Goal: Information Seeking & Learning: Learn about a topic

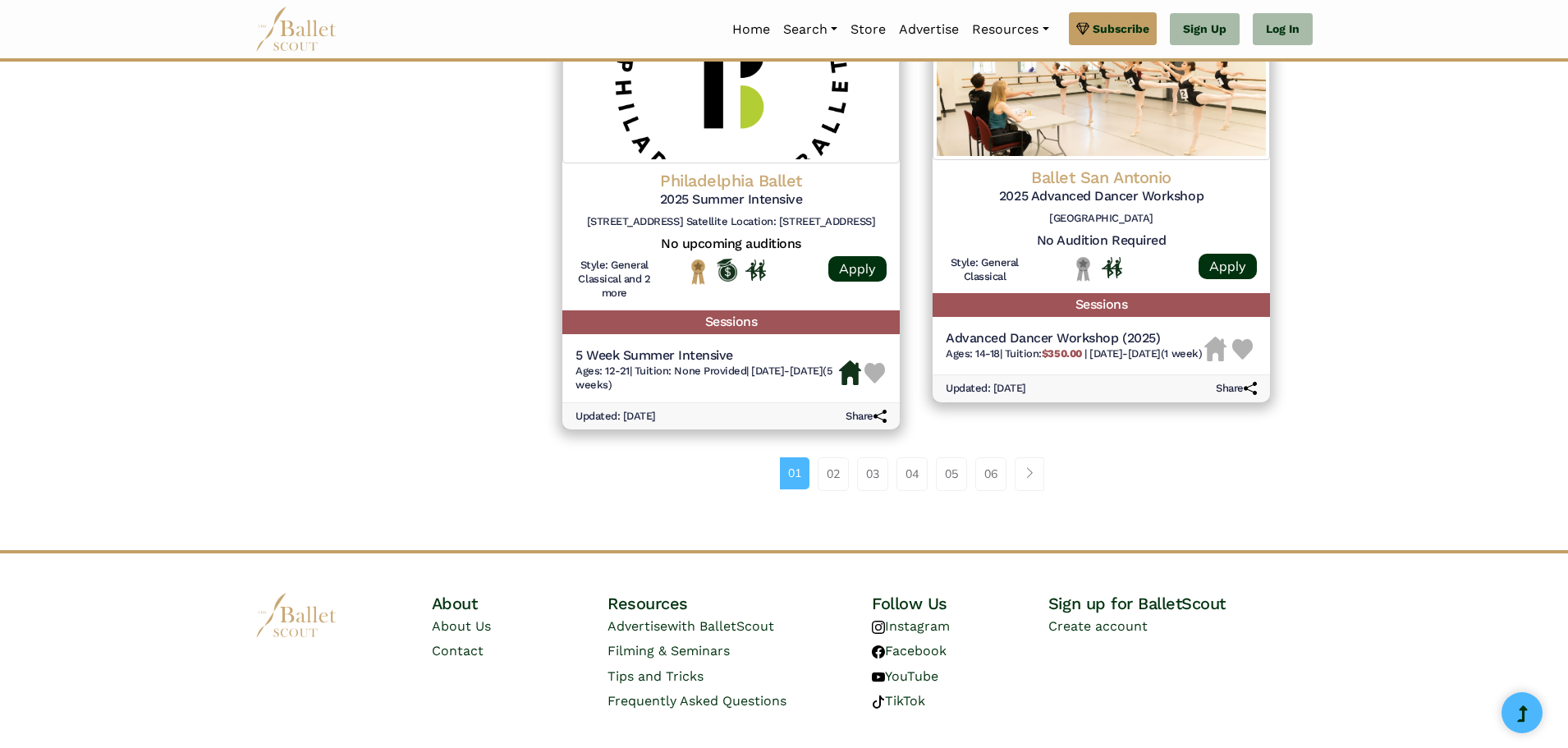
scroll to position [2218, 0]
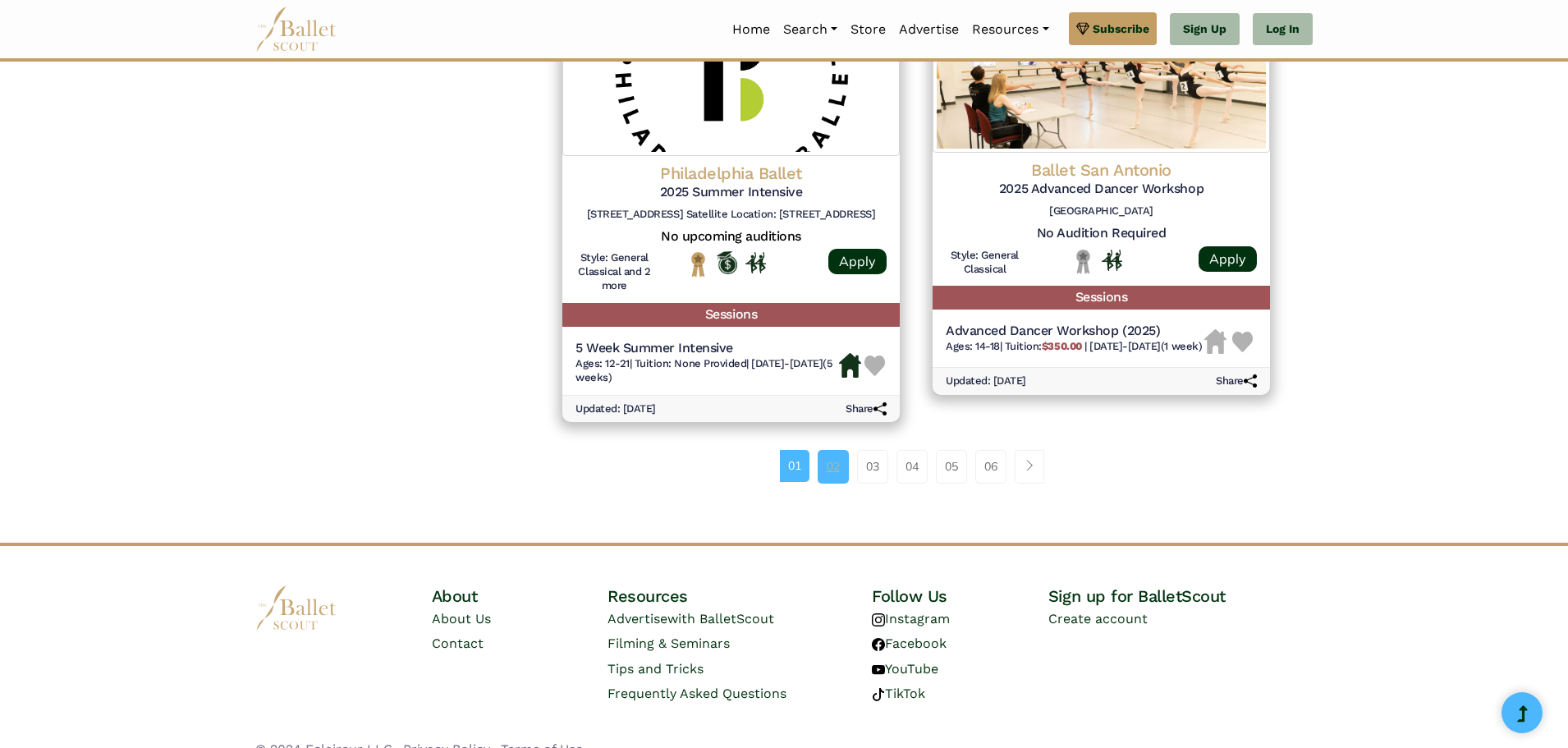
click at [824, 471] on link "02" at bounding box center [834, 467] width 31 height 33
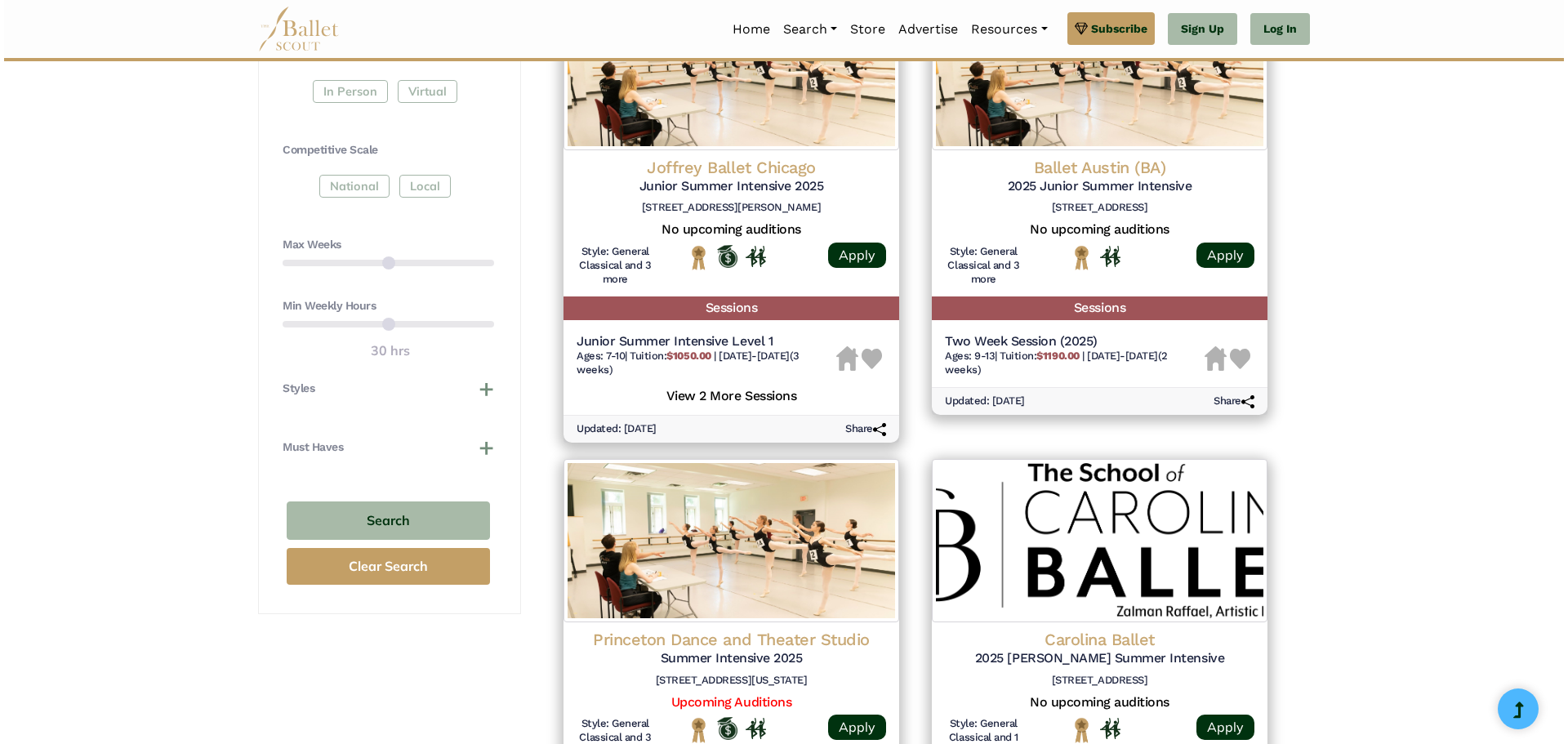
scroll to position [899, 0]
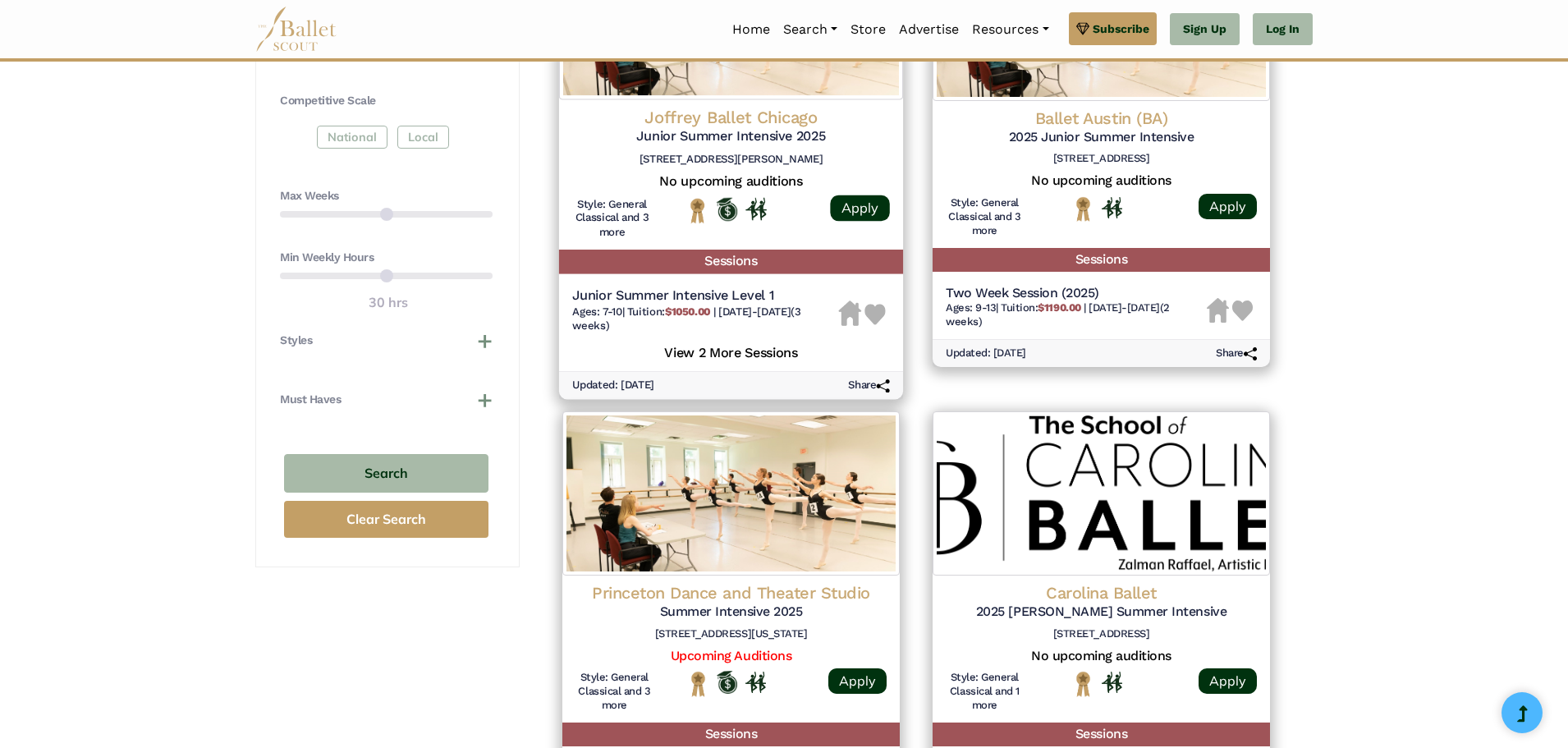
click at [768, 350] on h5 "View 2 More Sessions" at bounding box center [730, 350] width 318 height 21
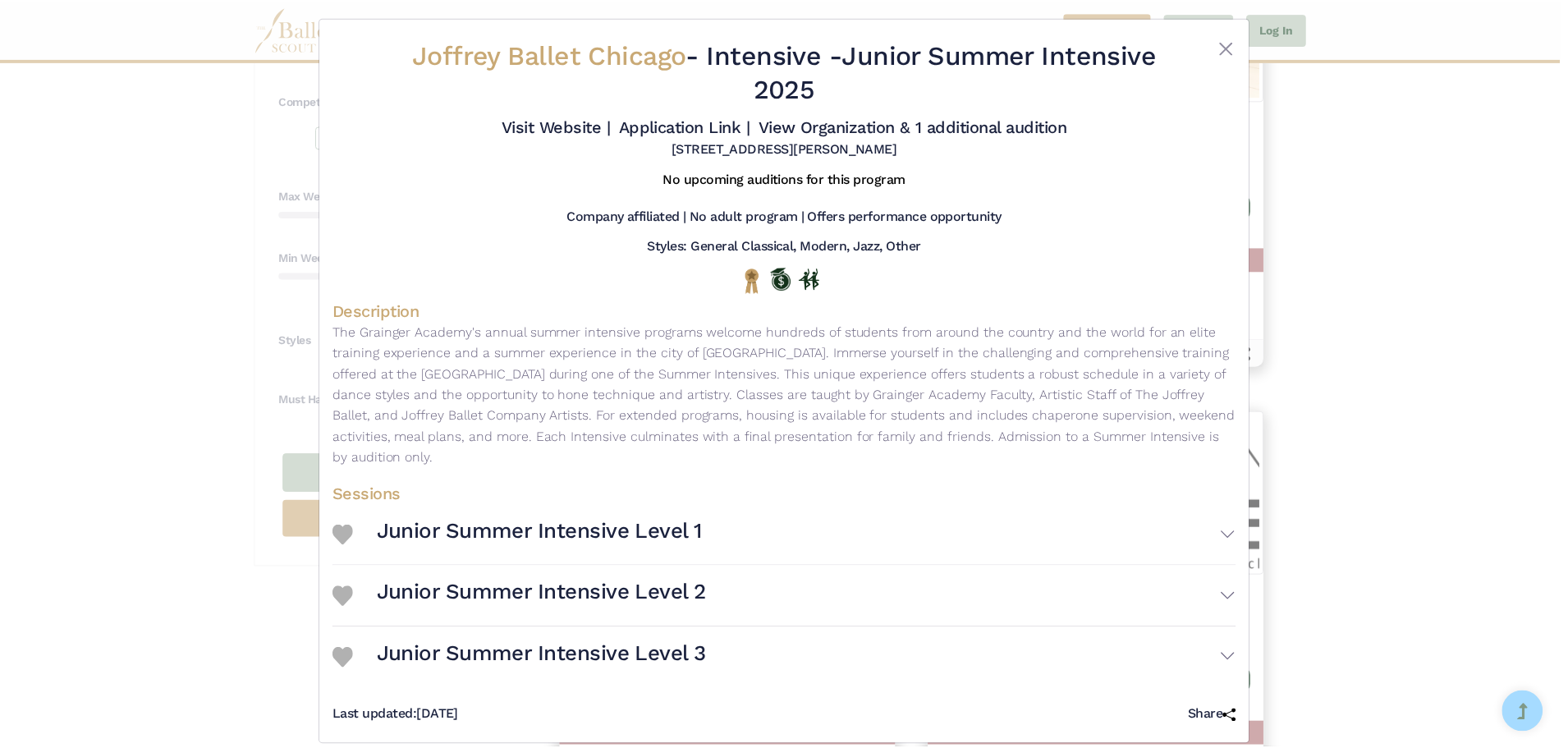
scroll to position [0, 0]
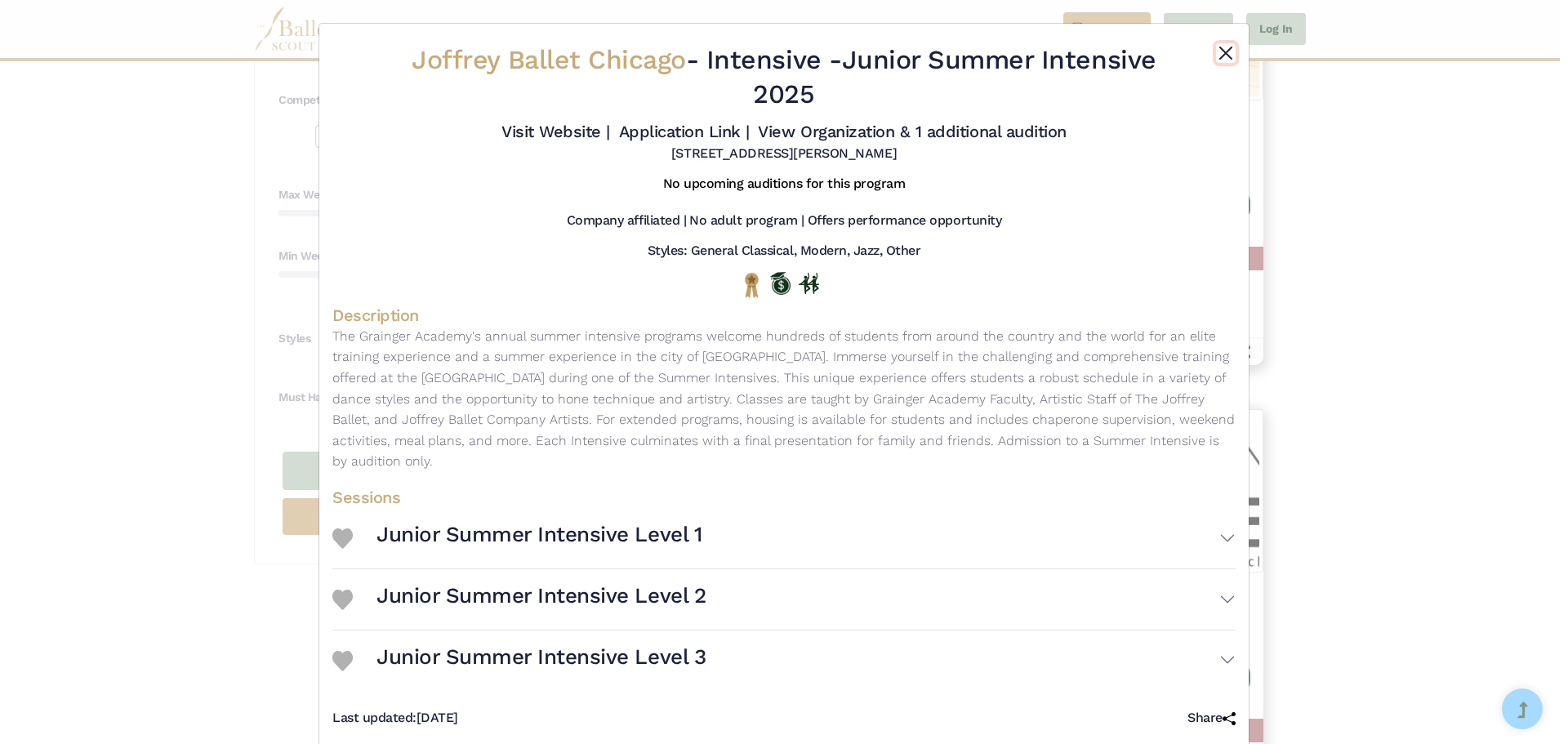
click at [1216, 52] on button "Close" at bounding box center [1226, 53] width 19 height 19
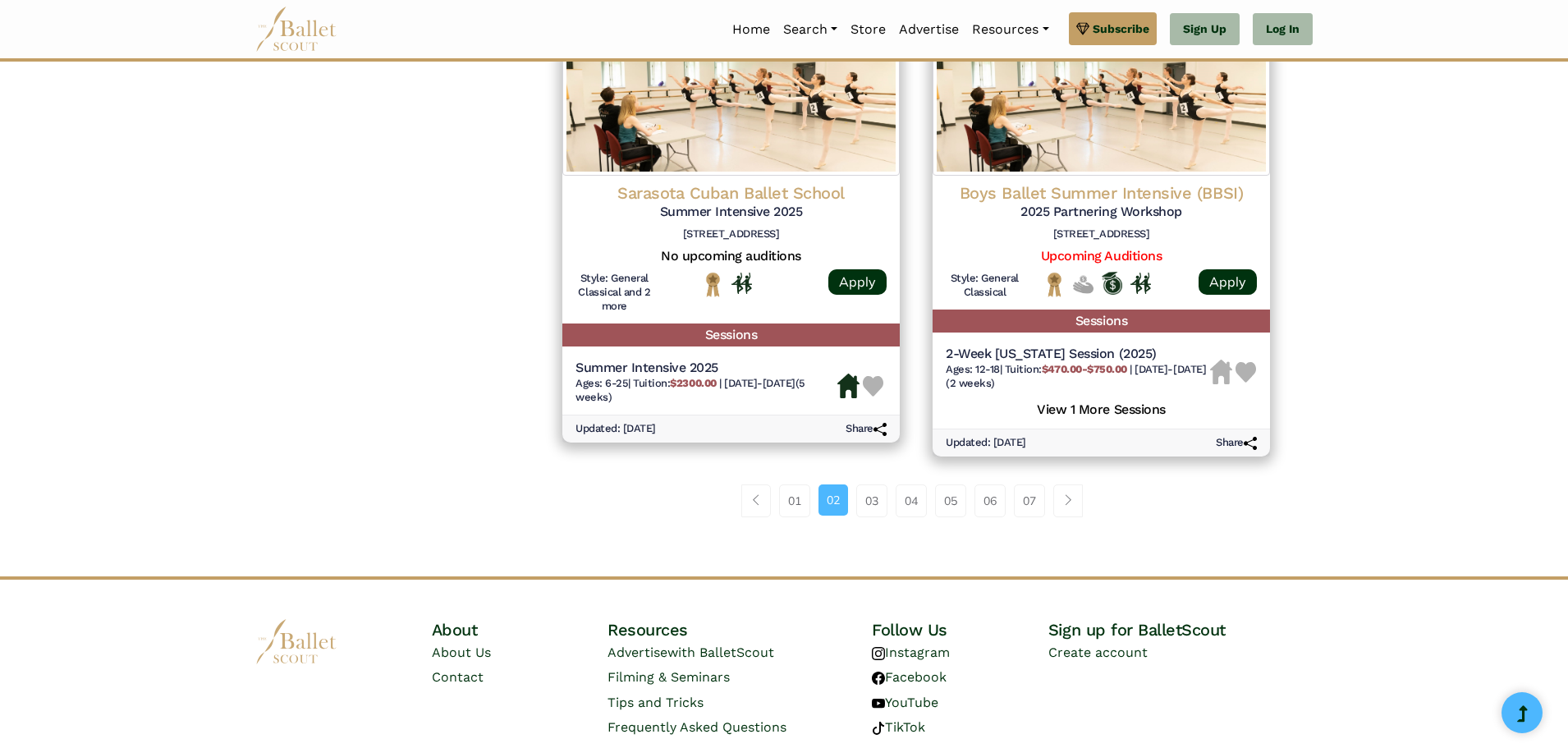
scroll to position [2300, 0]
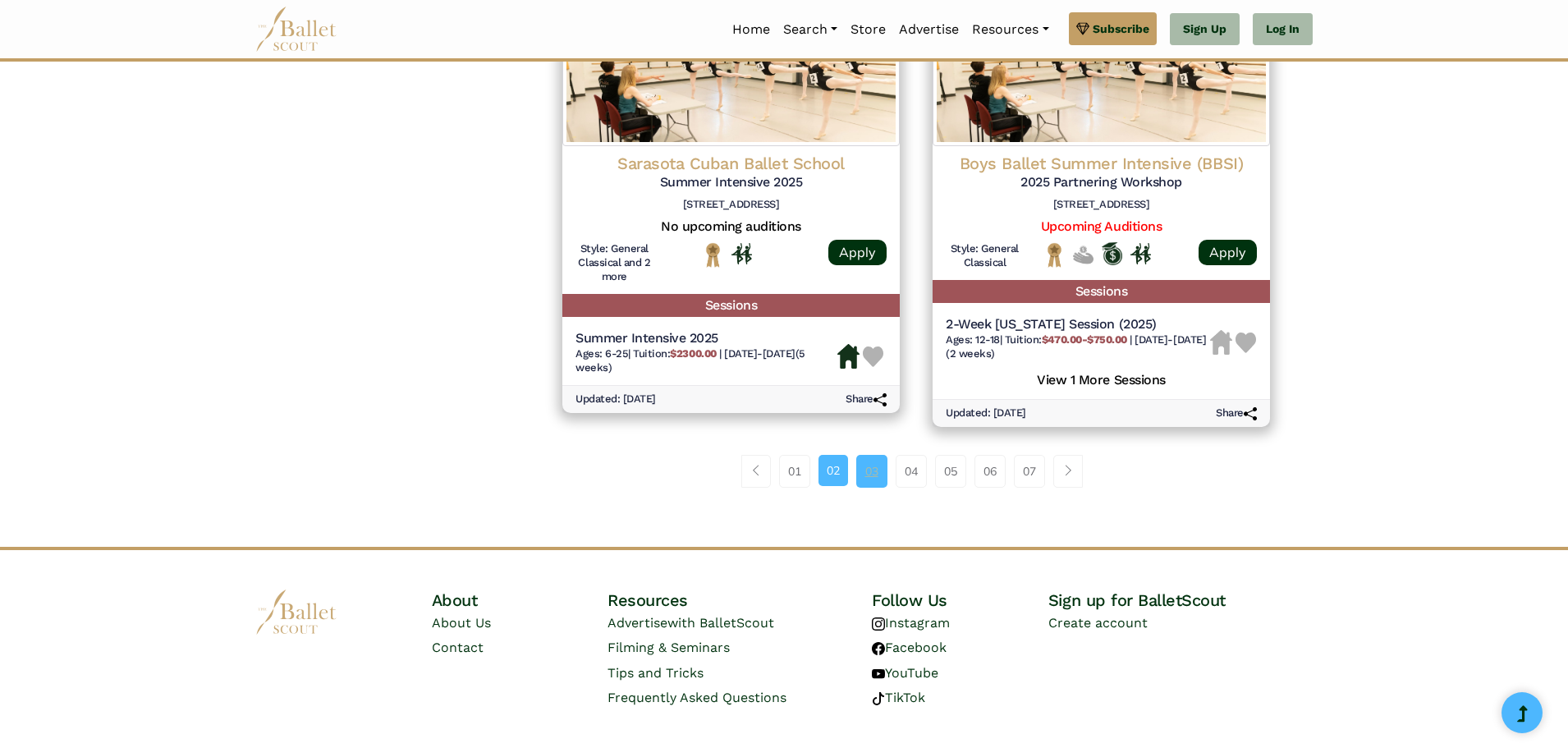
click at [863, 478] on link "03" at bounding box center [872, 472] width 31 height 33
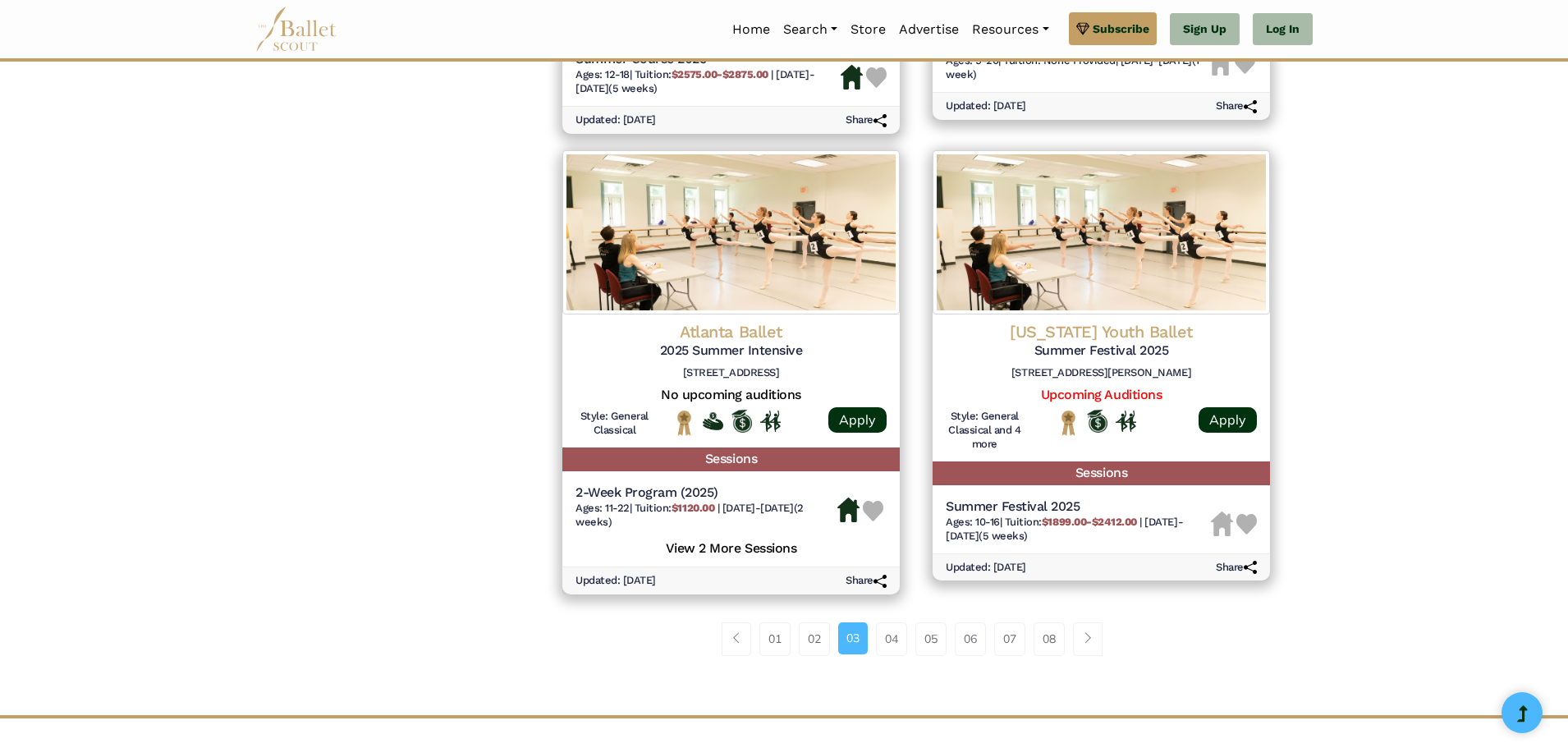
scroll to position [2136, 0]
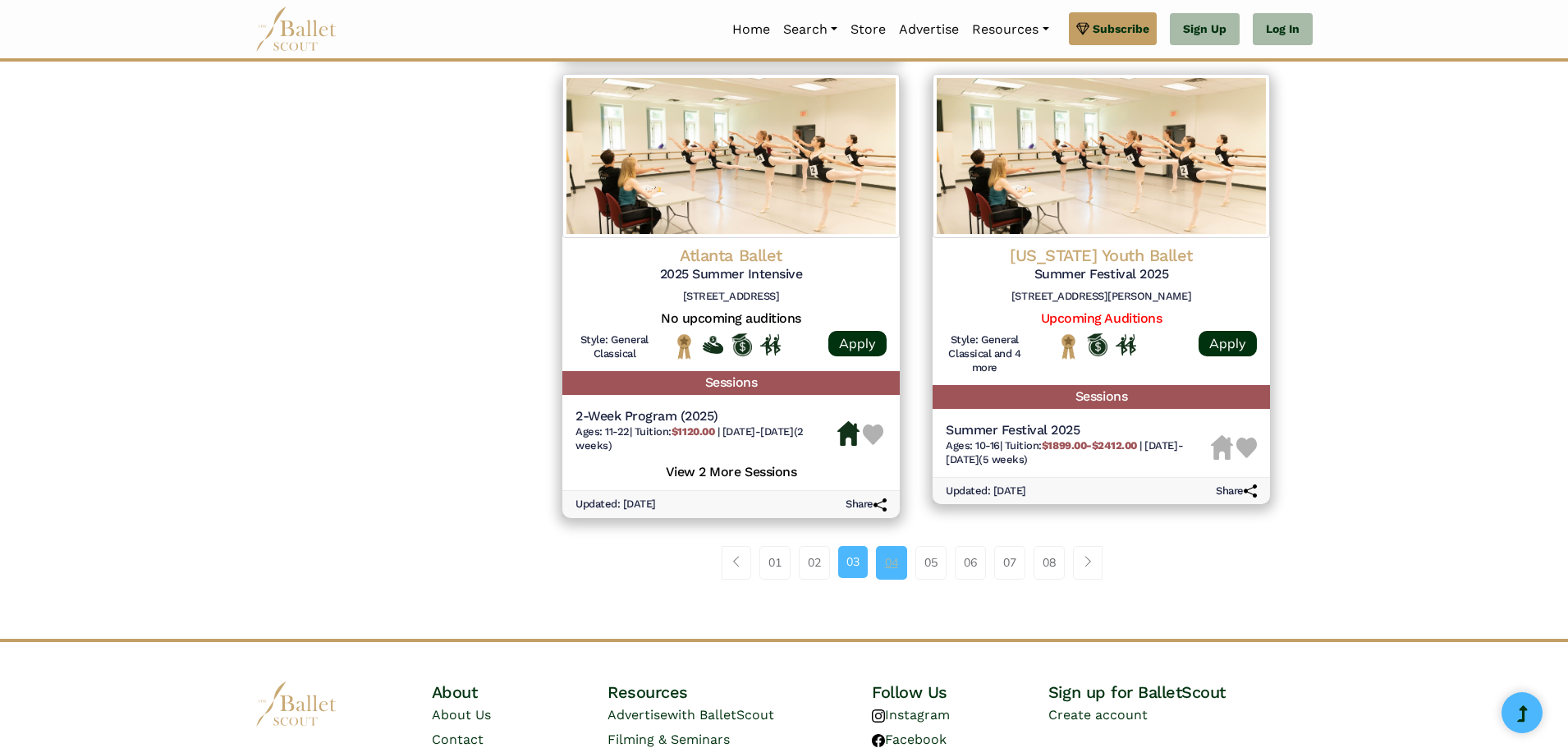
click at [884, 566] on link "04" at bounding box center [892, 562] width 31 height 33
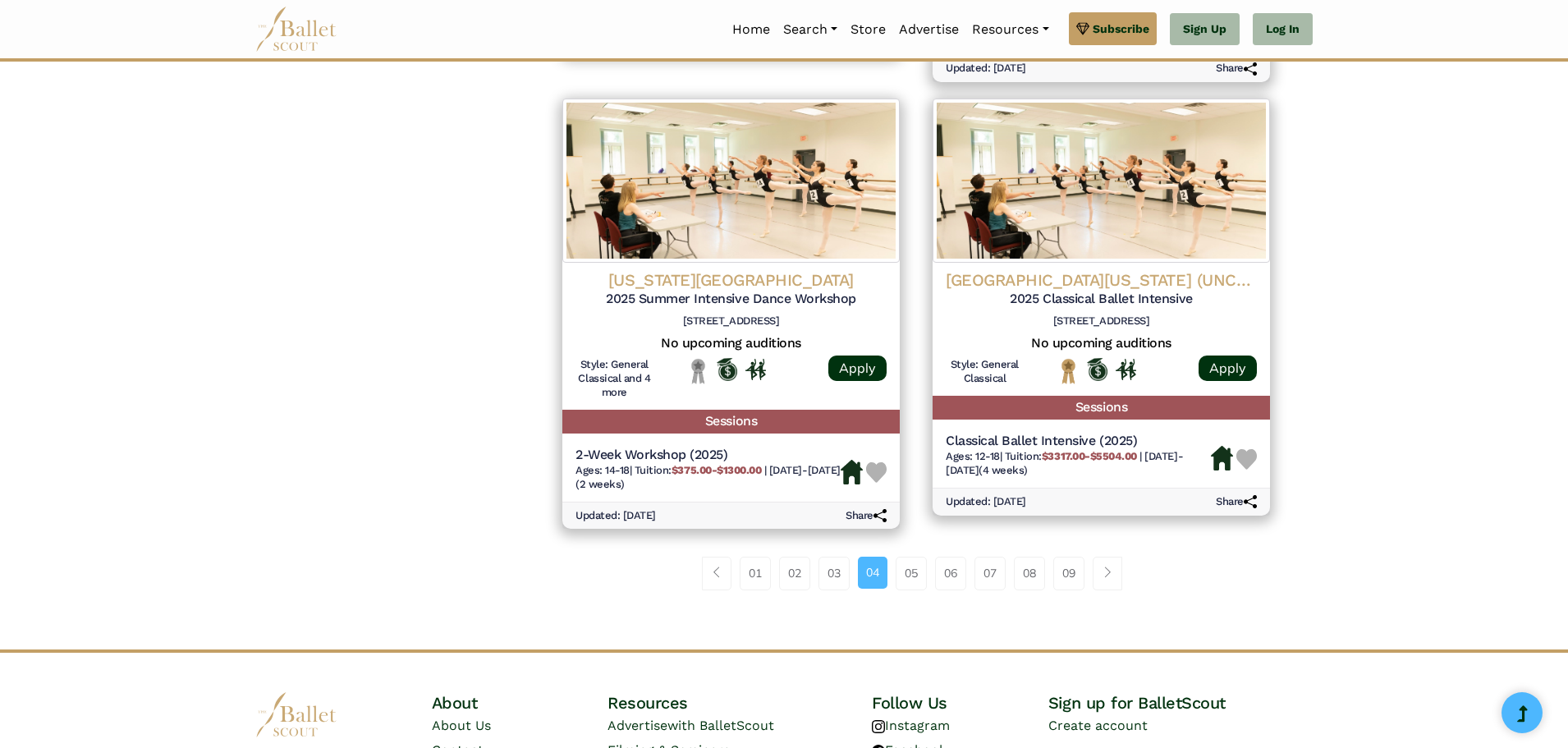
scroll to position [2218, 0]
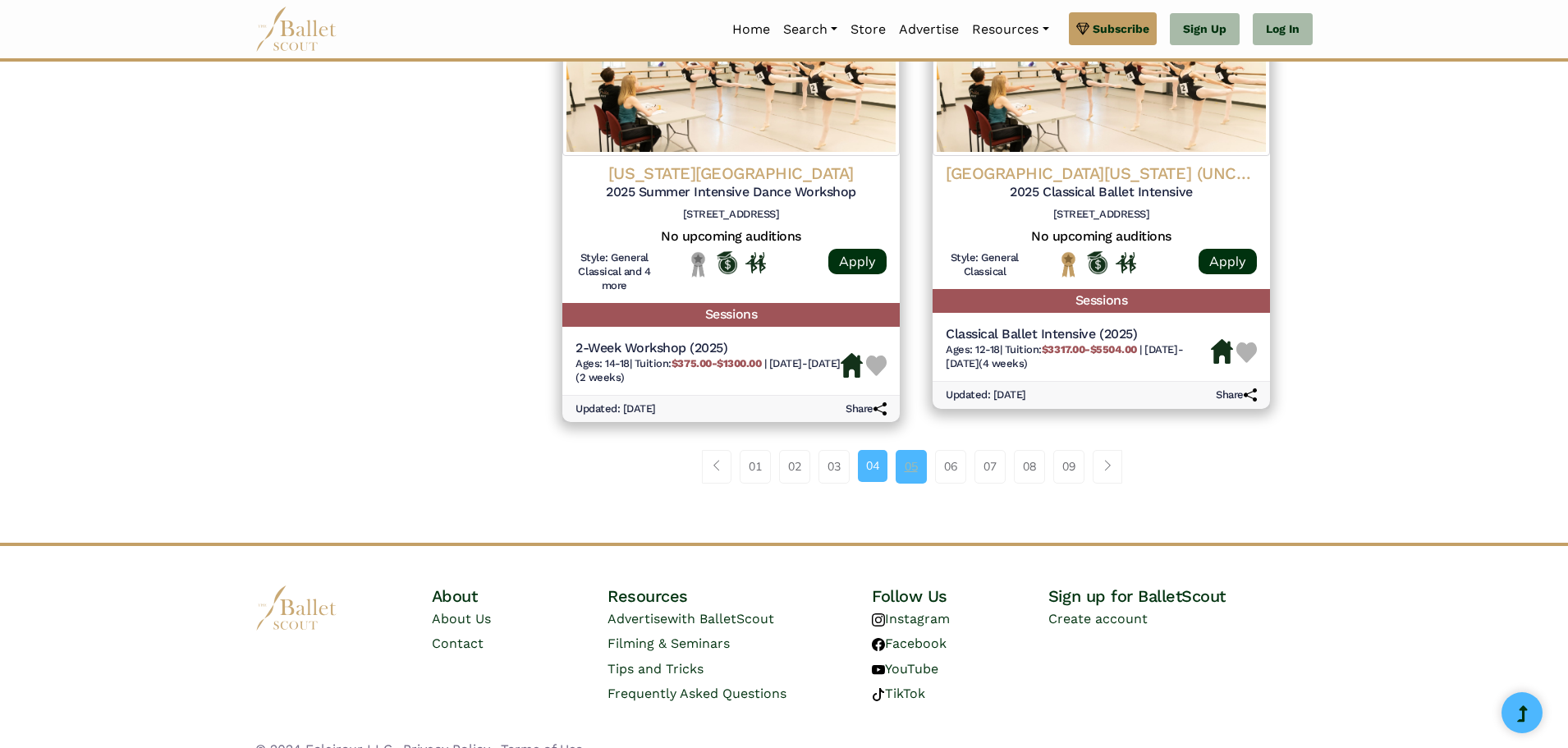
click at [916, 483] on link "05" at bounding box center [911, 467] width 31 height 33
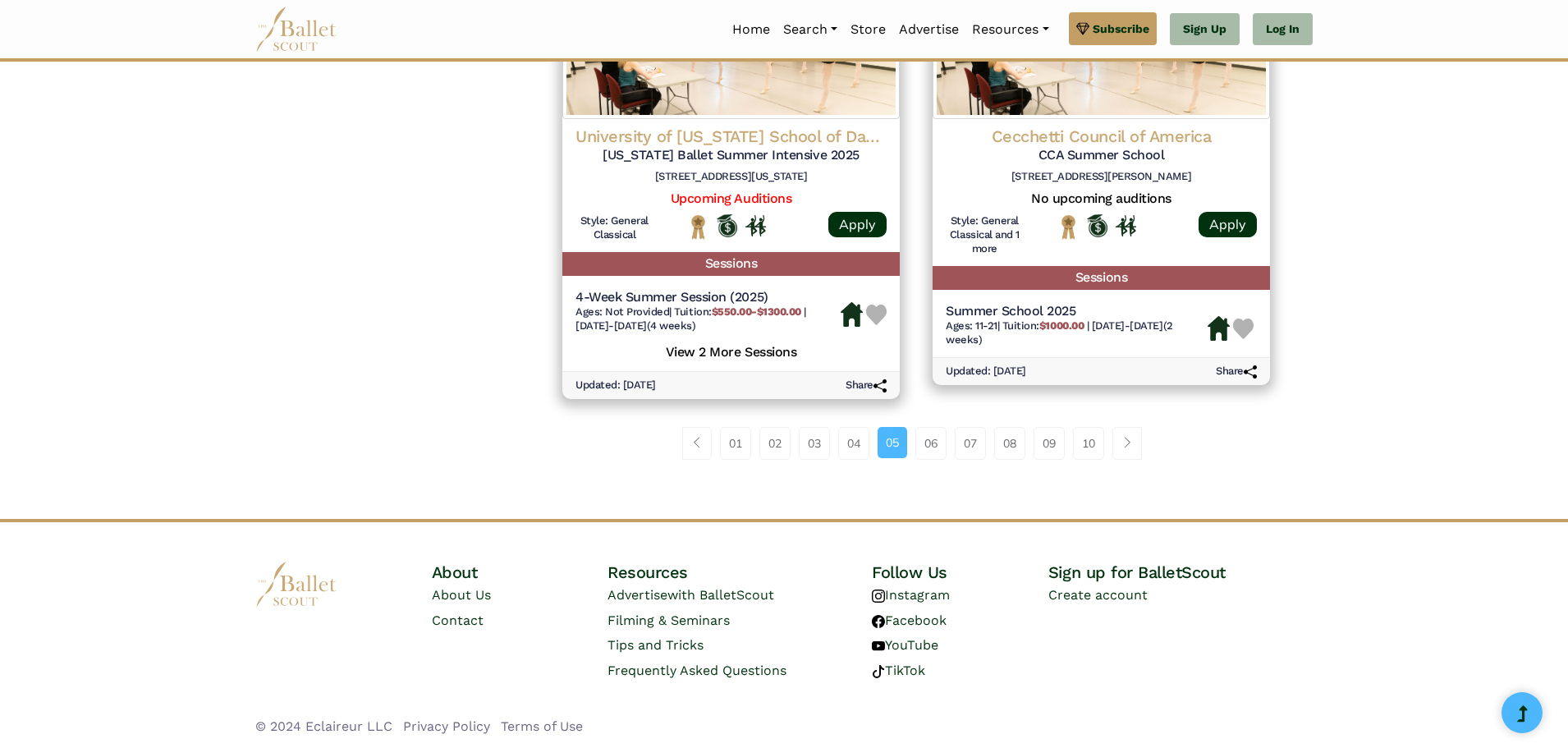
scroll to position [2288, 0]
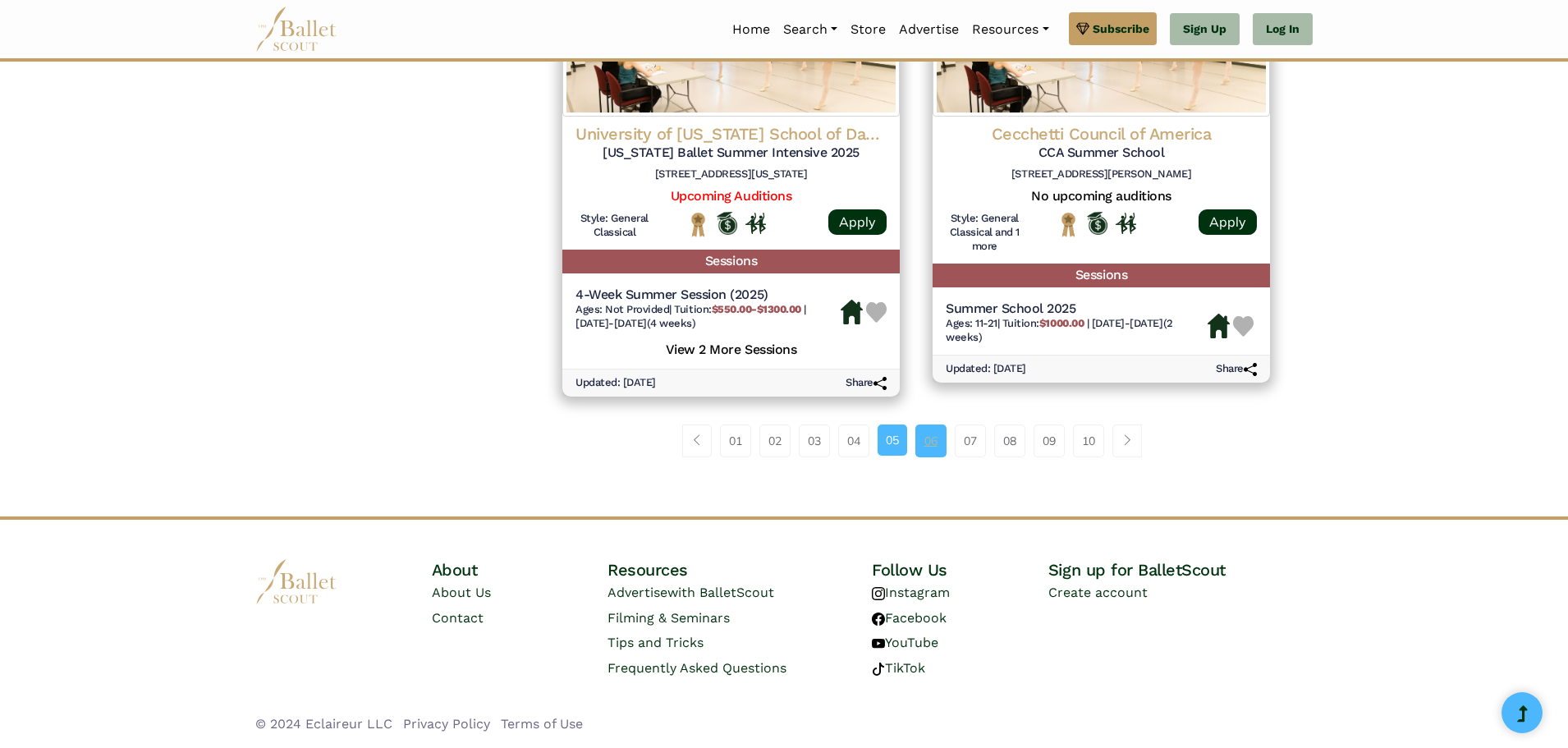
click at [939, 446] on link "06" at bounding box center [931, 441] width 31 height 33
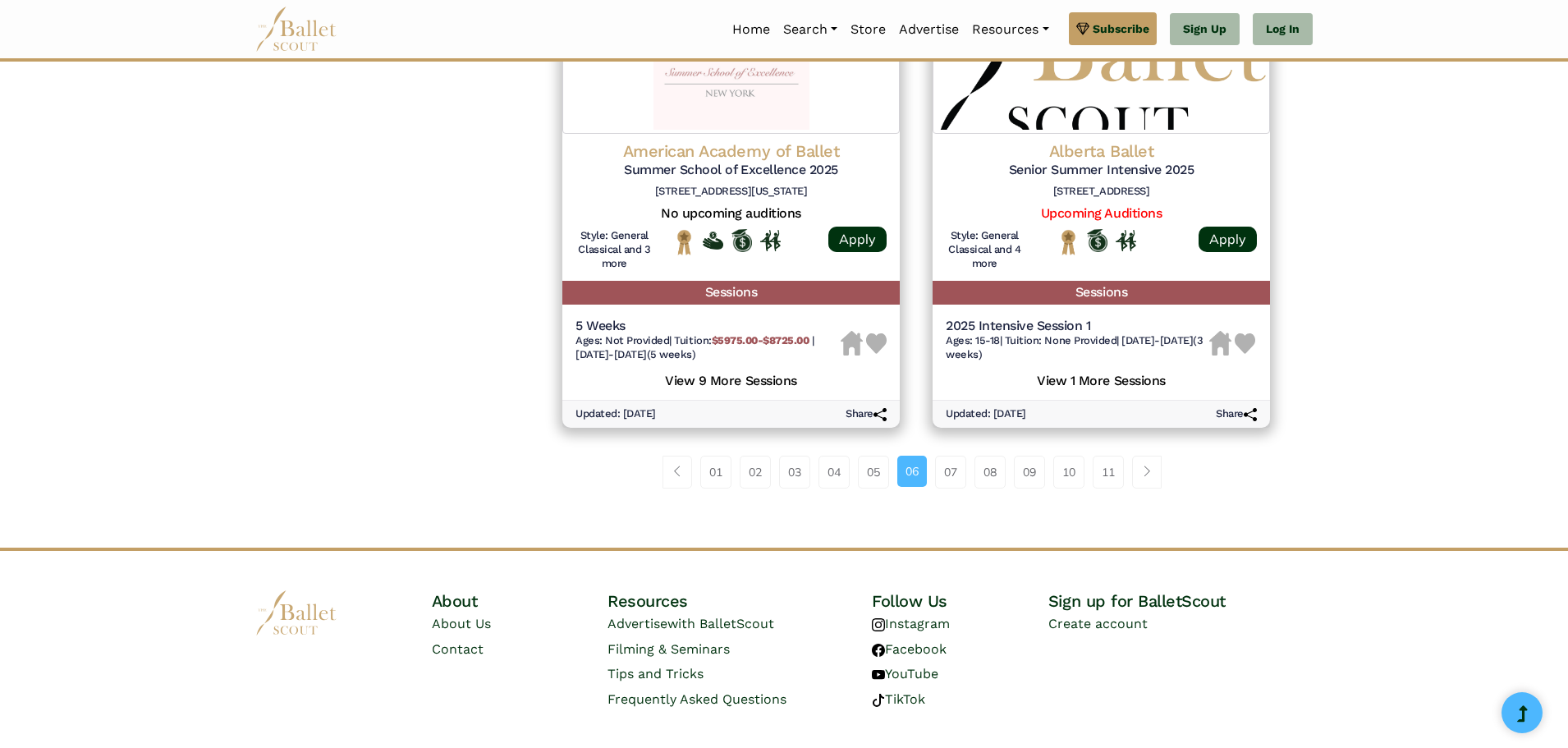
scroll to position [2288, 0]
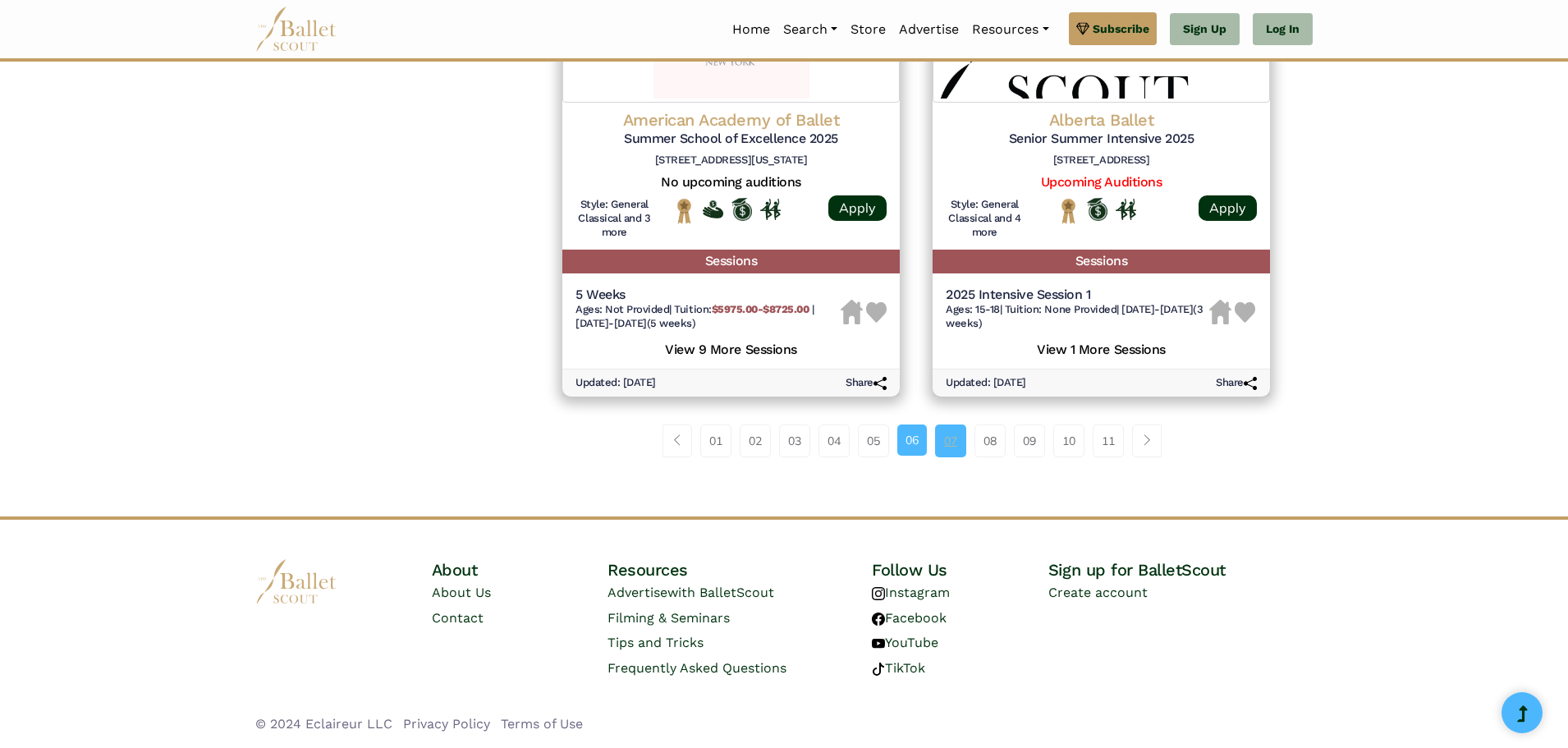
click at [952, 445] on link "07" at bounding box center [951, 441] width 31 height 33
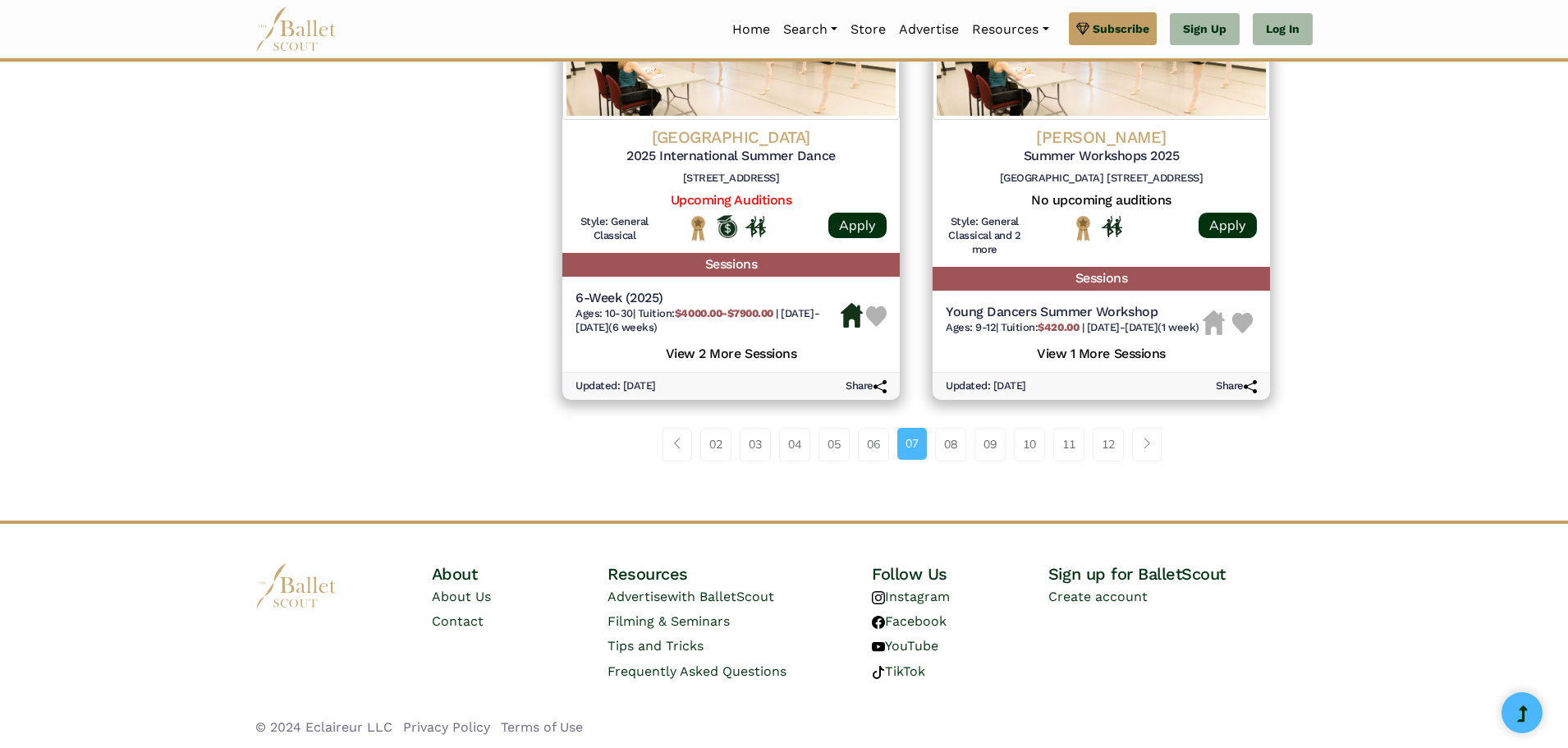
scroll to position [2286, 0]
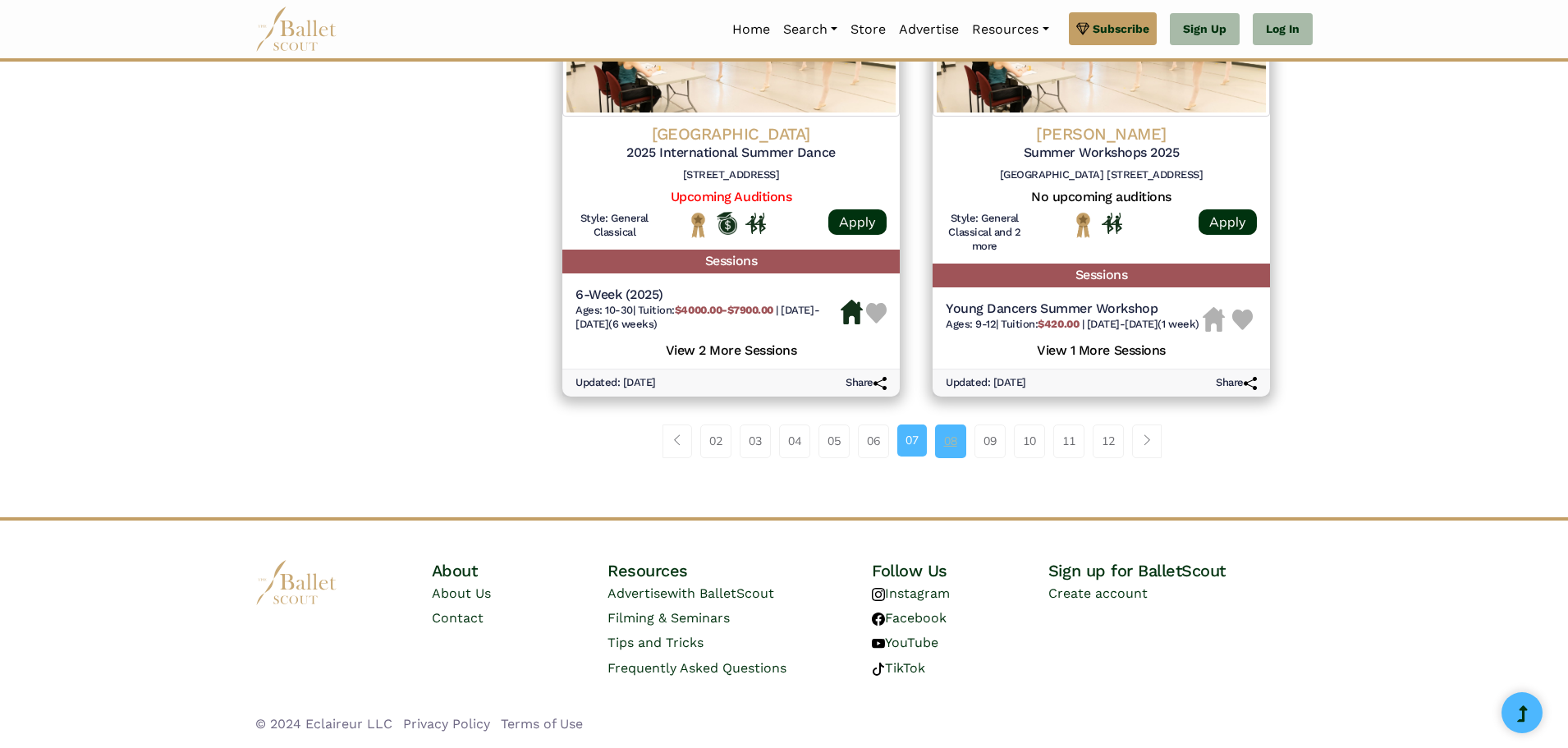
click at [945, 445] on link "08" at bounding box center [951, 441] width 31 height 33
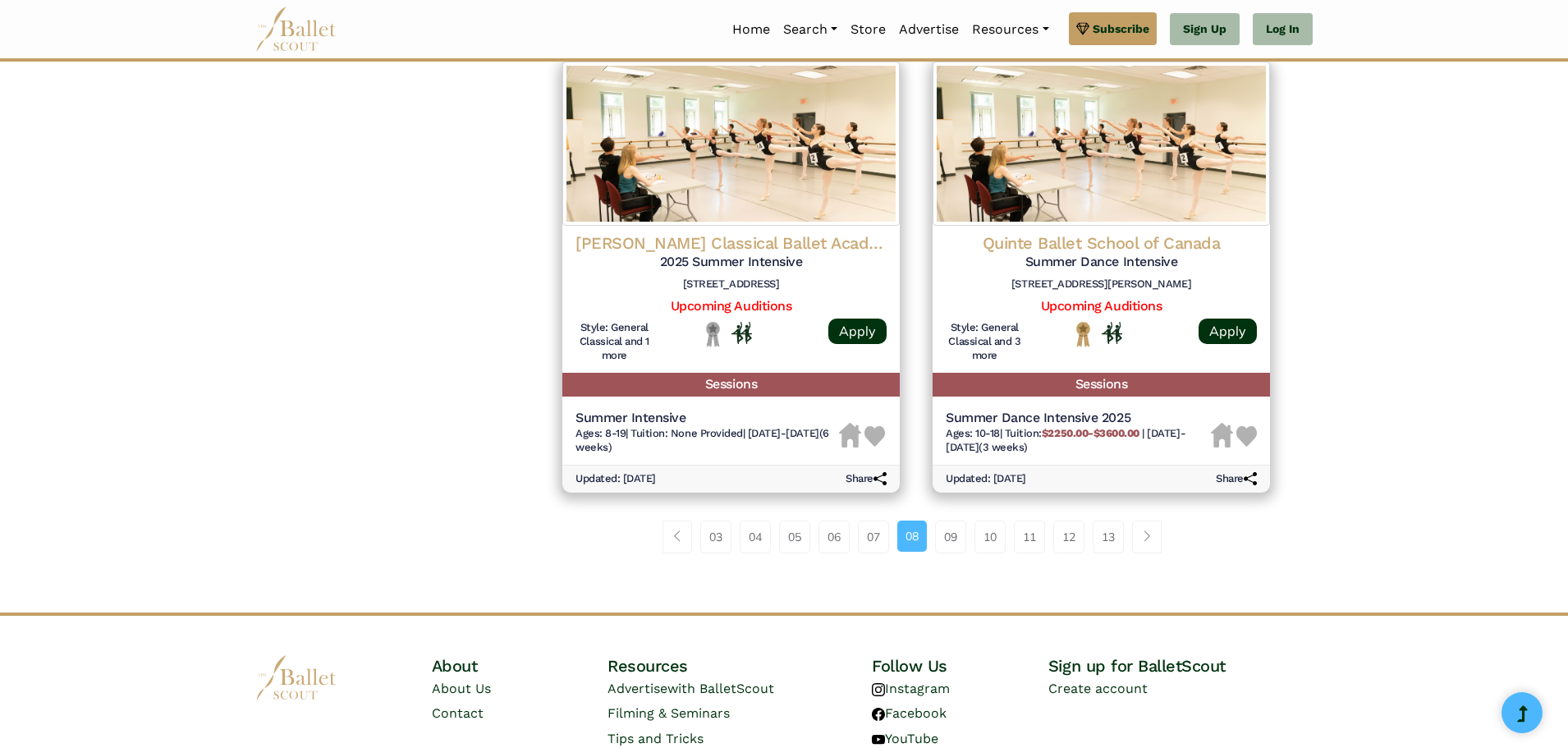
scroll to position [2136, 0]
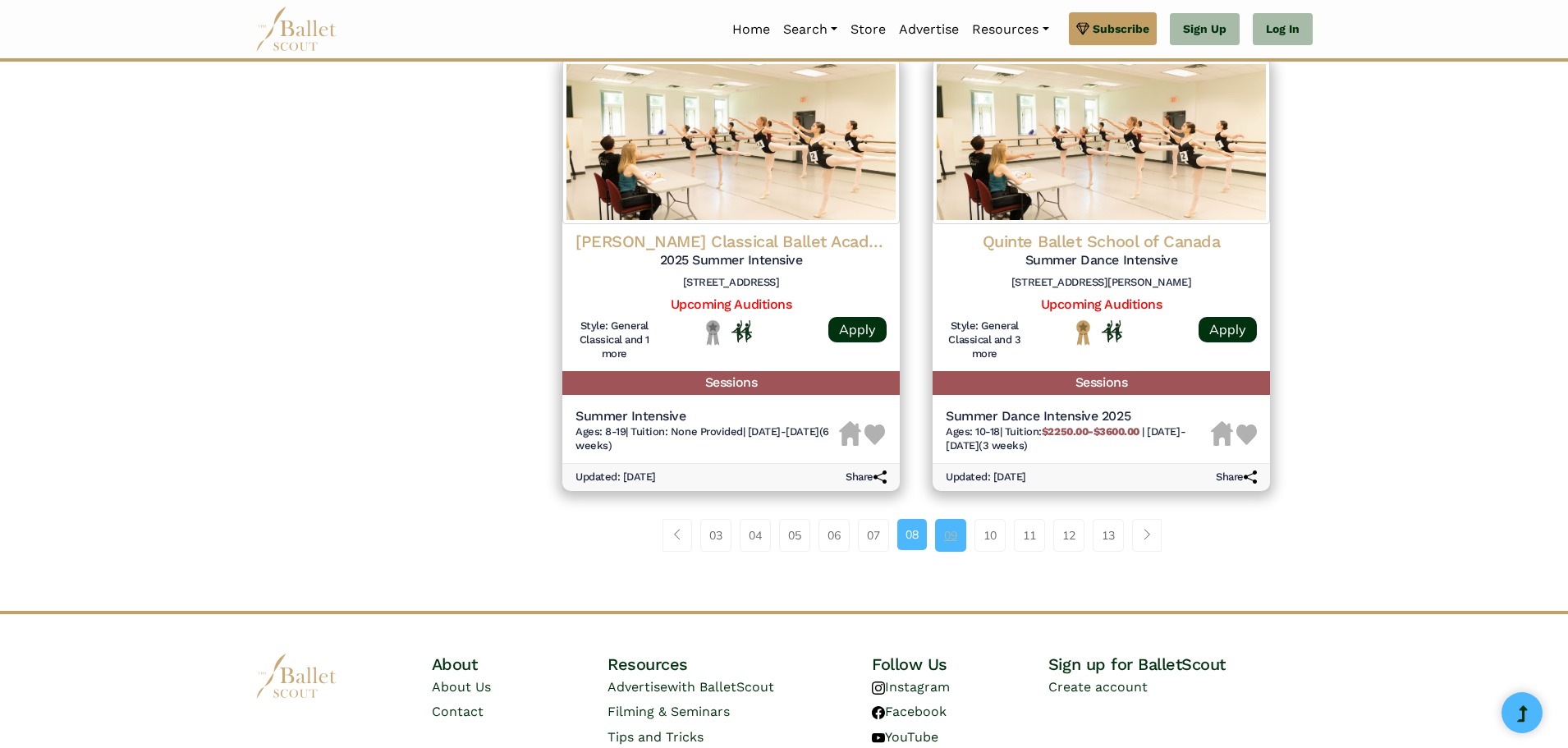
click at [947, 535] on link "09" at bounding box center [951, 535] width 31 height 33
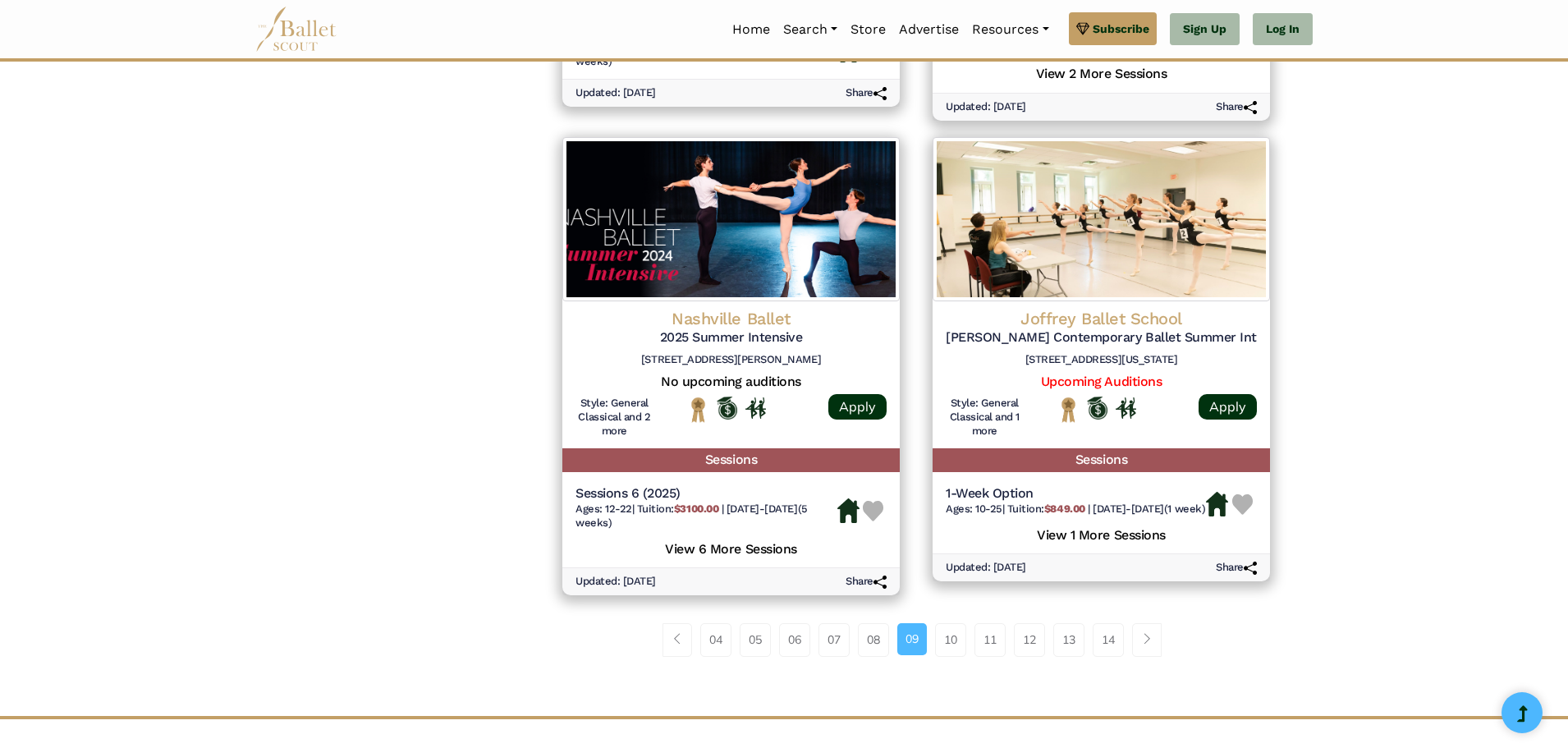
scroll to position [2218, 0]
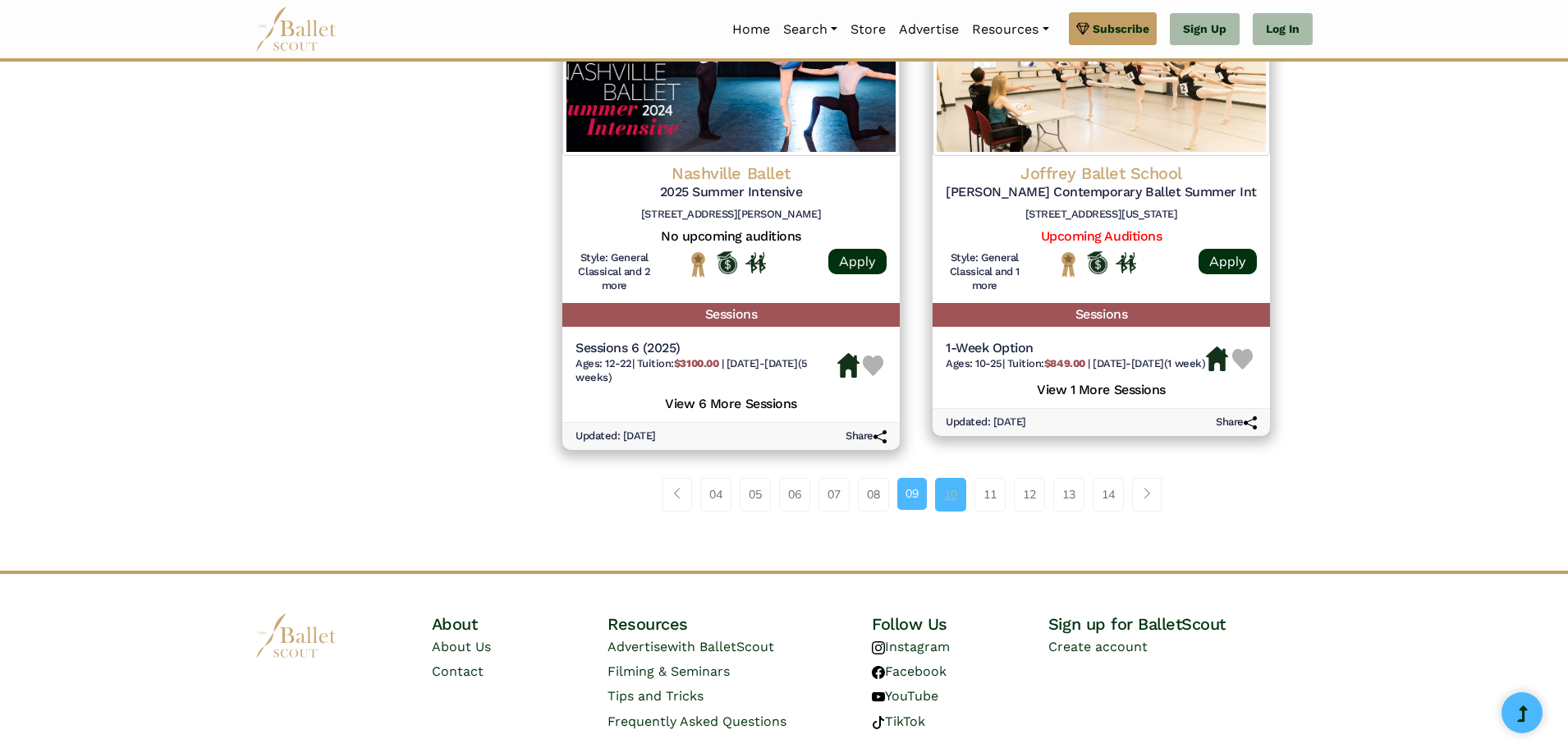
click at [946, 494] on link "10" at bounding box center [951, 495] width 31 height 33
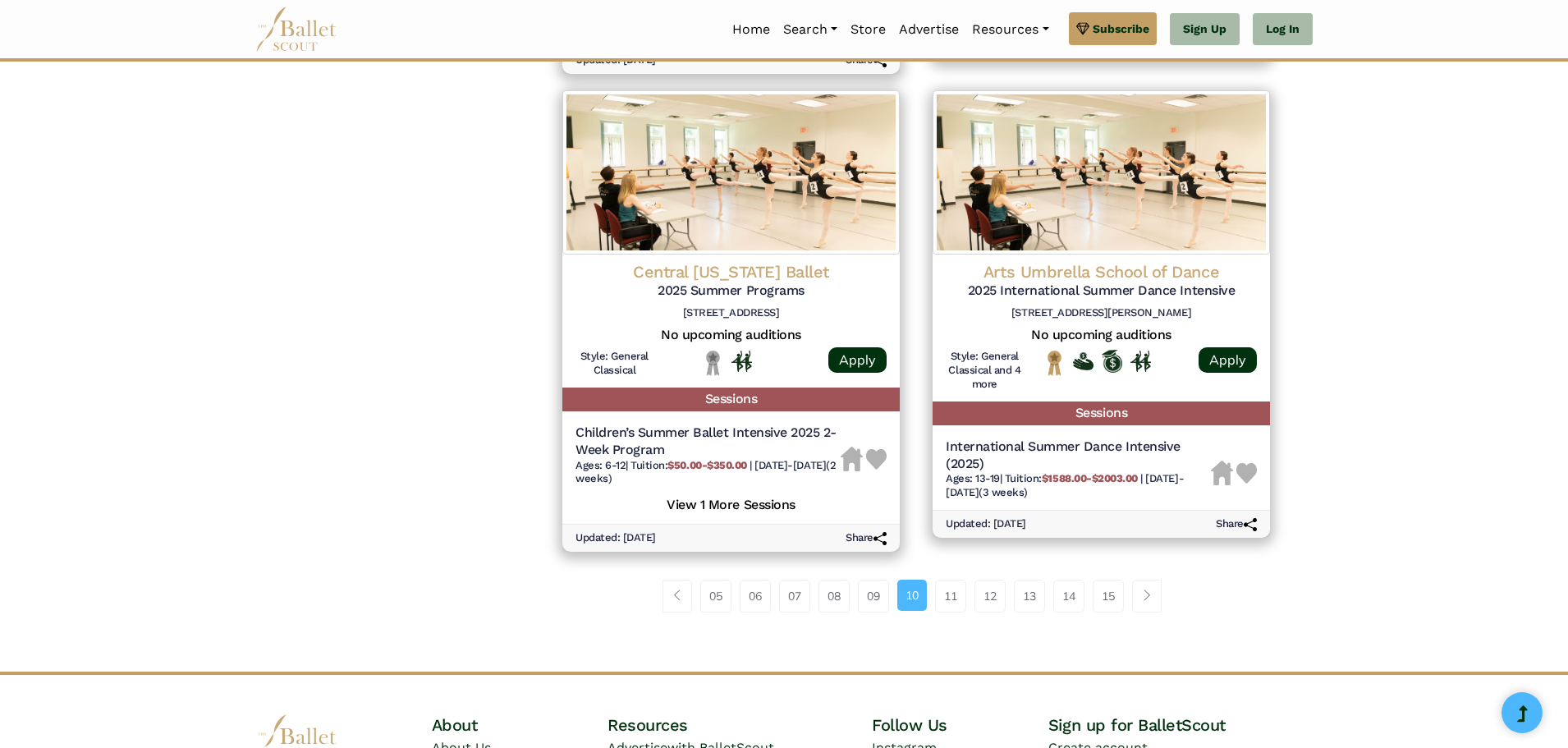
scroll to position [2218, 0]
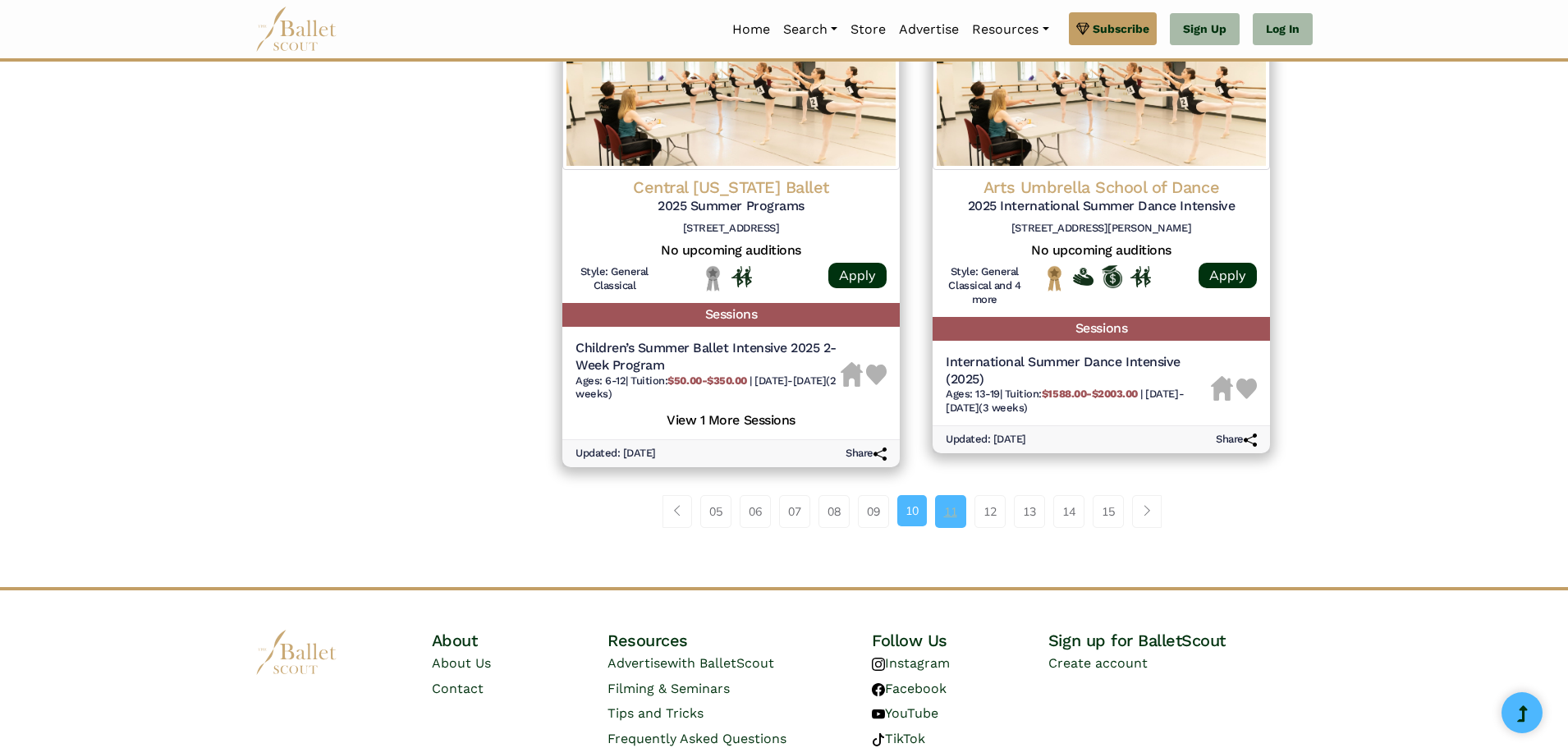
click at [943, 513] on link "11" at bounding box center [951, 512] width 31 height 33
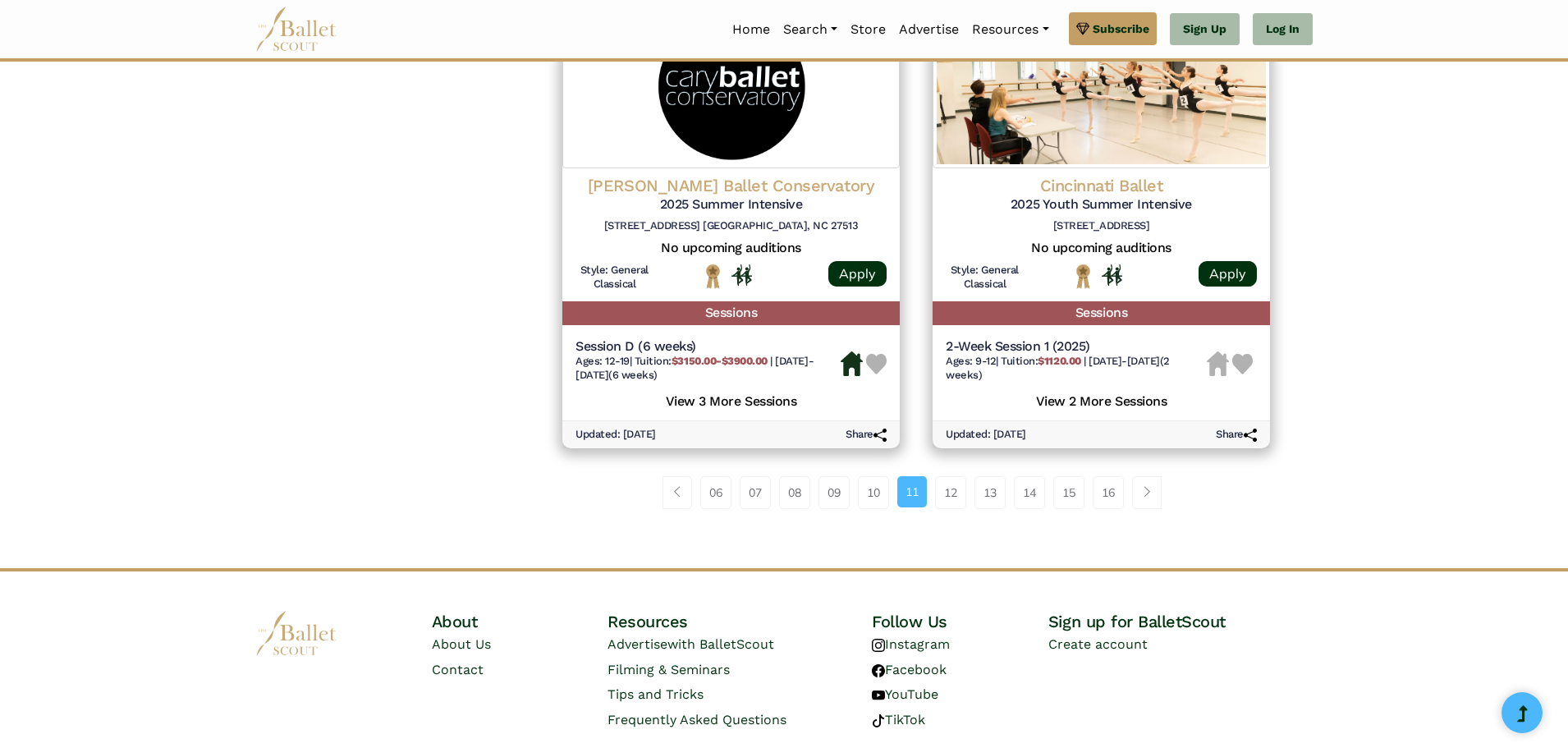
scroll to position [2288, 0]
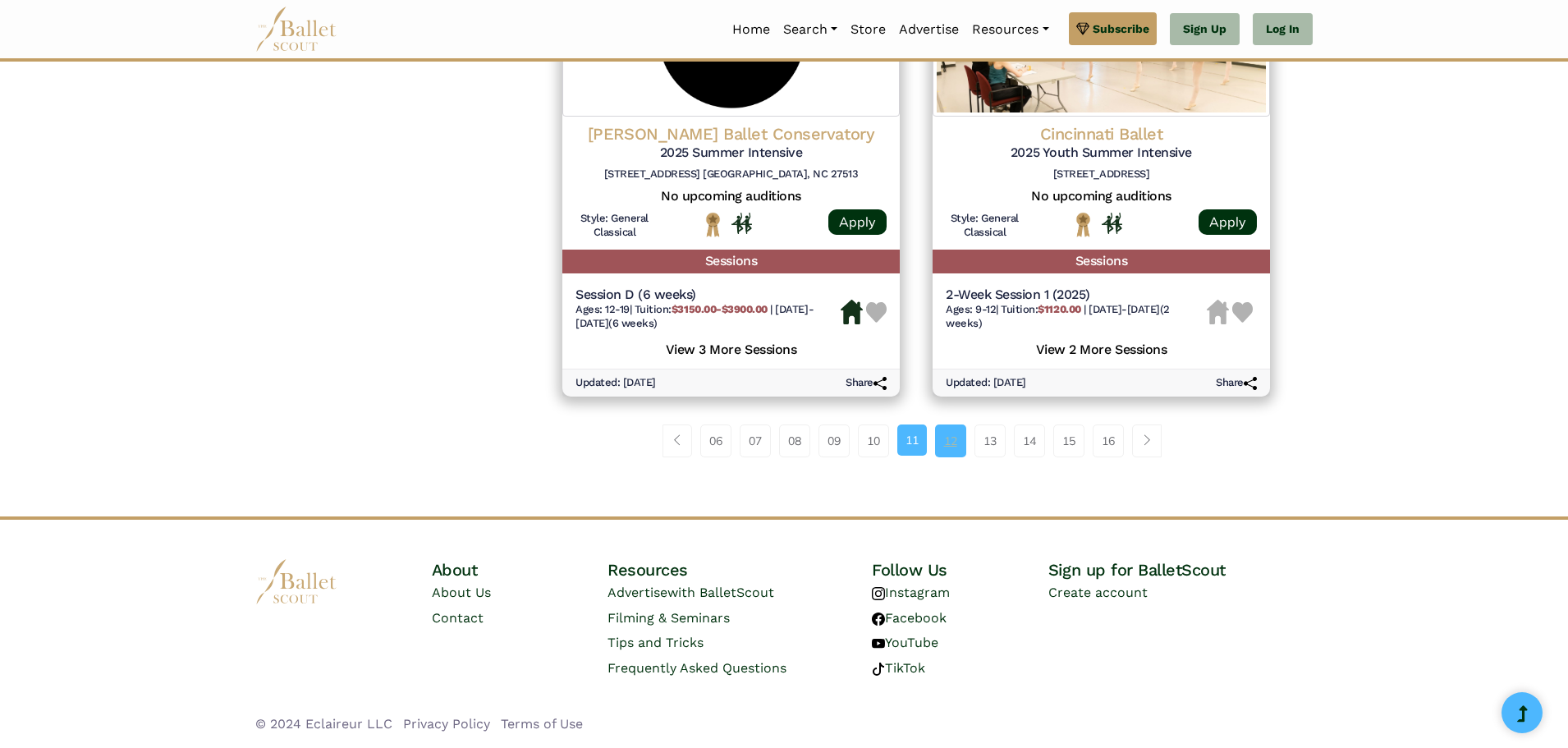
click at [960, 442] on link "12" at bounding box center [951, 441] width 31 height 33
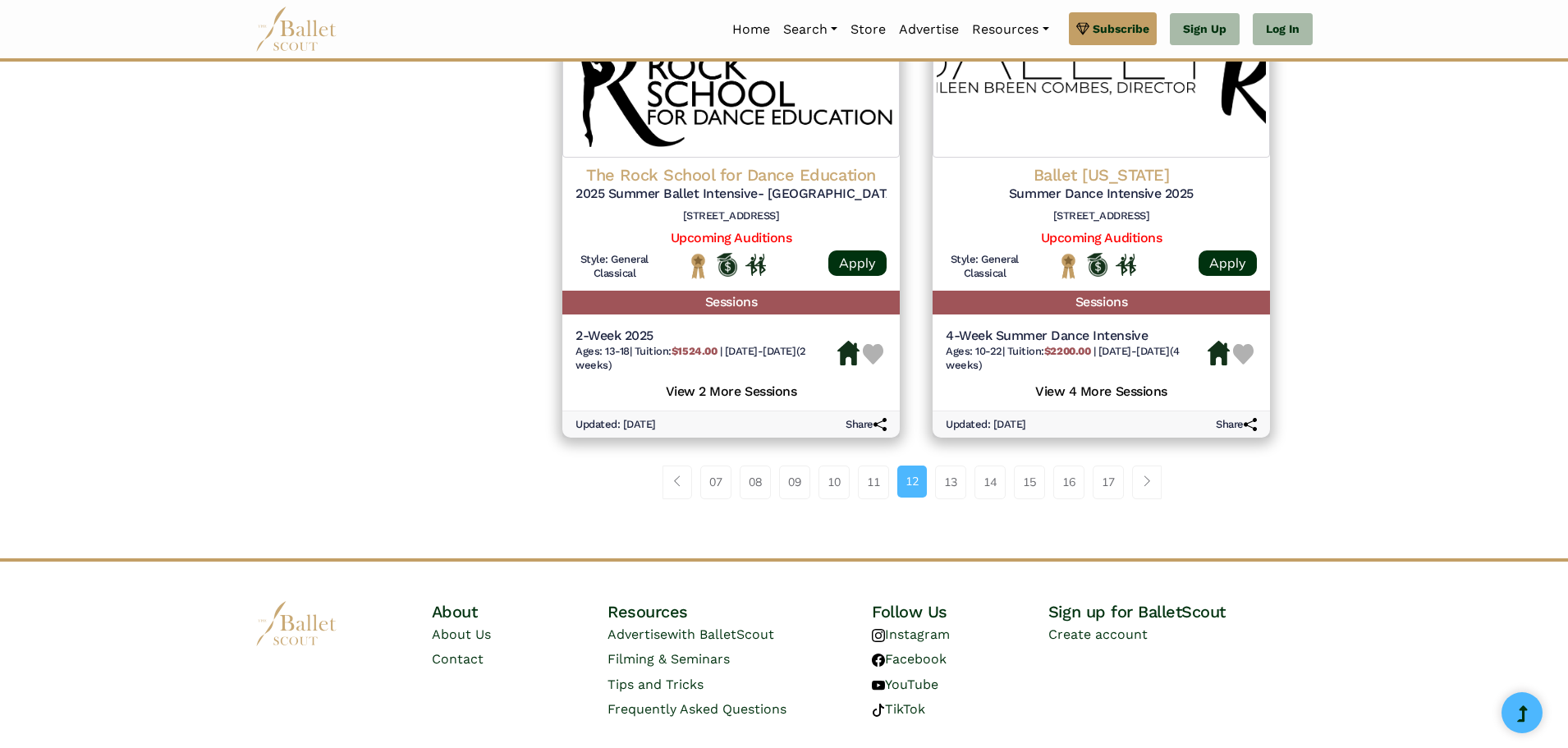
scroll to position [2218, 0]
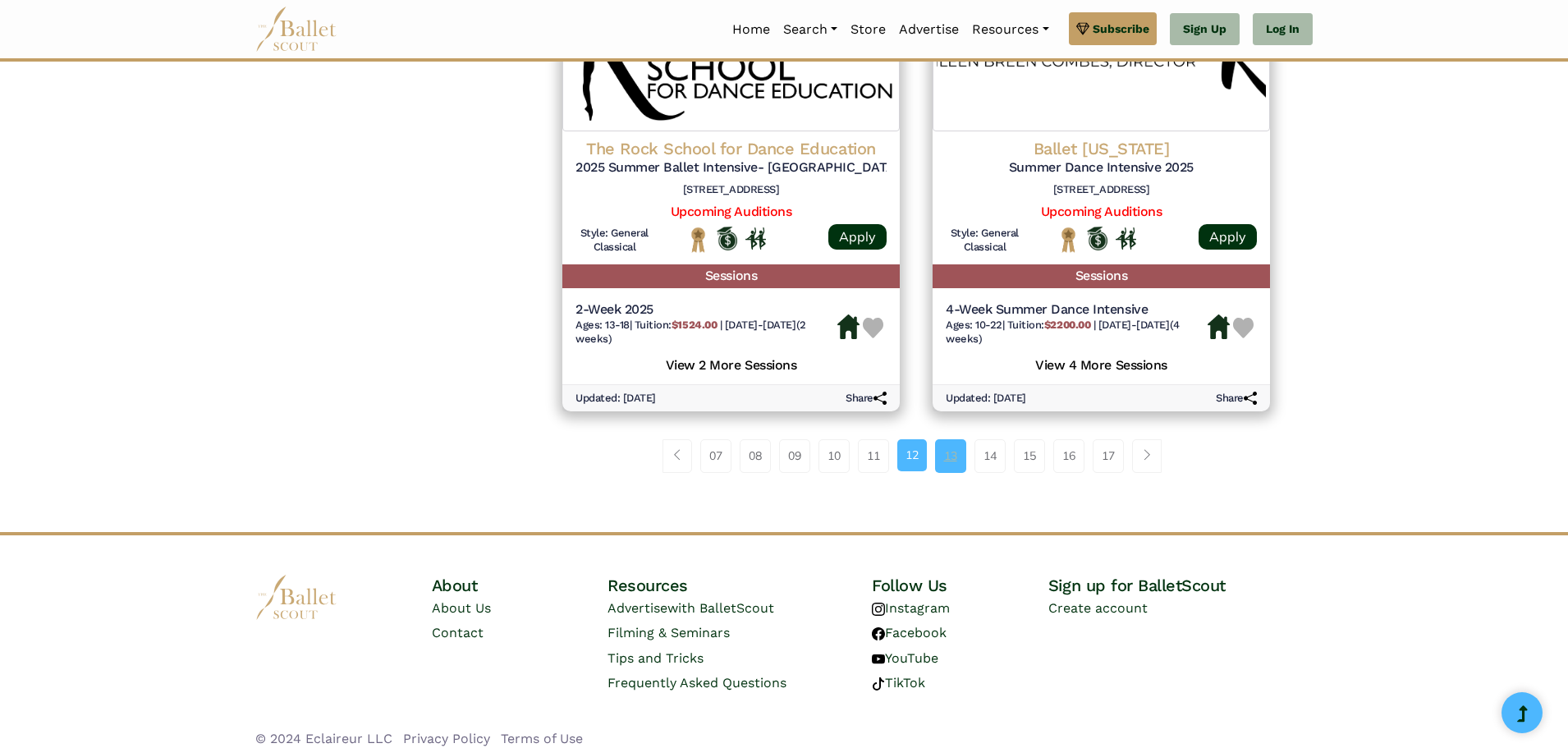
click at [958, 473] on link "13" at bounding box center [951, 456] width 31 height 33
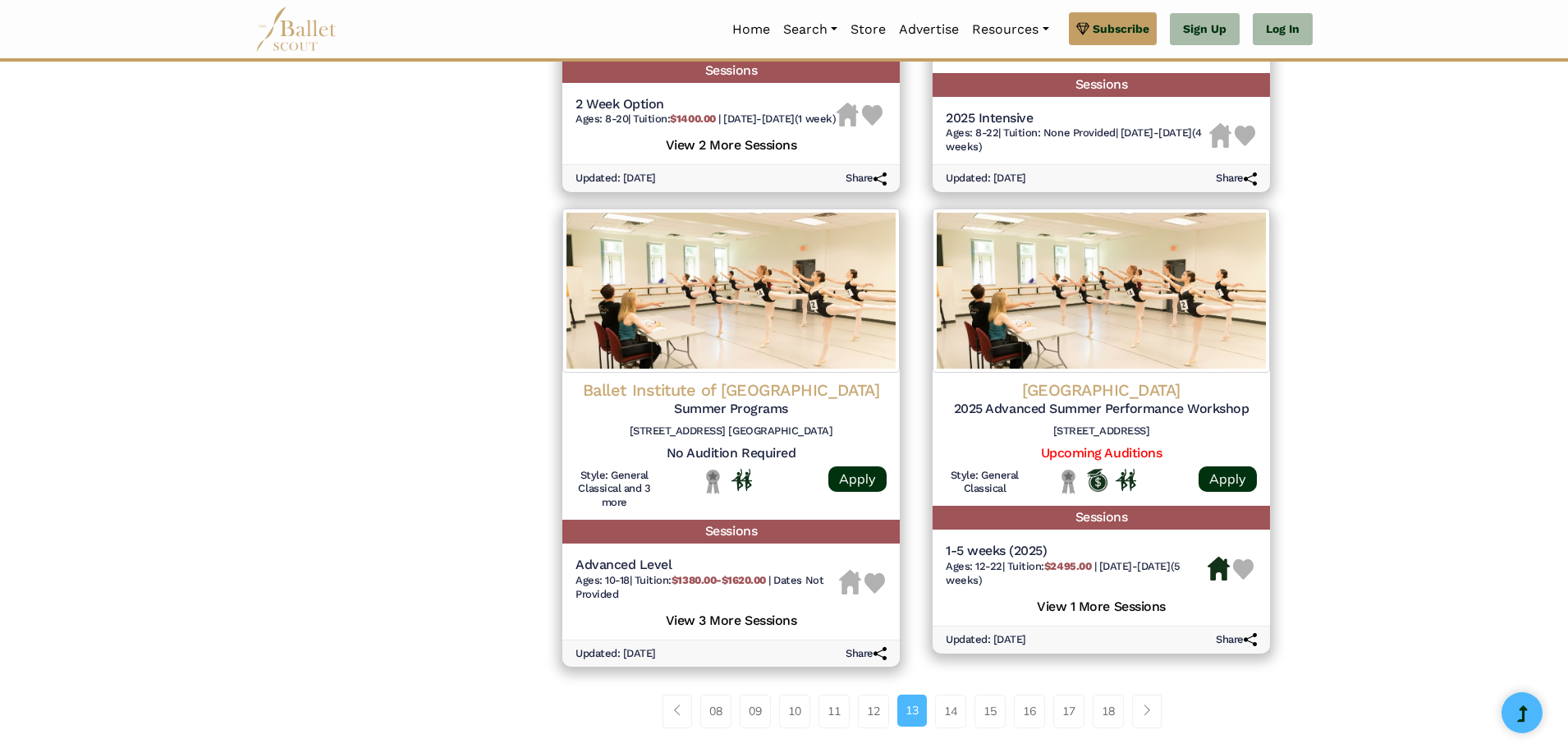
scroll to position [2218, 0]
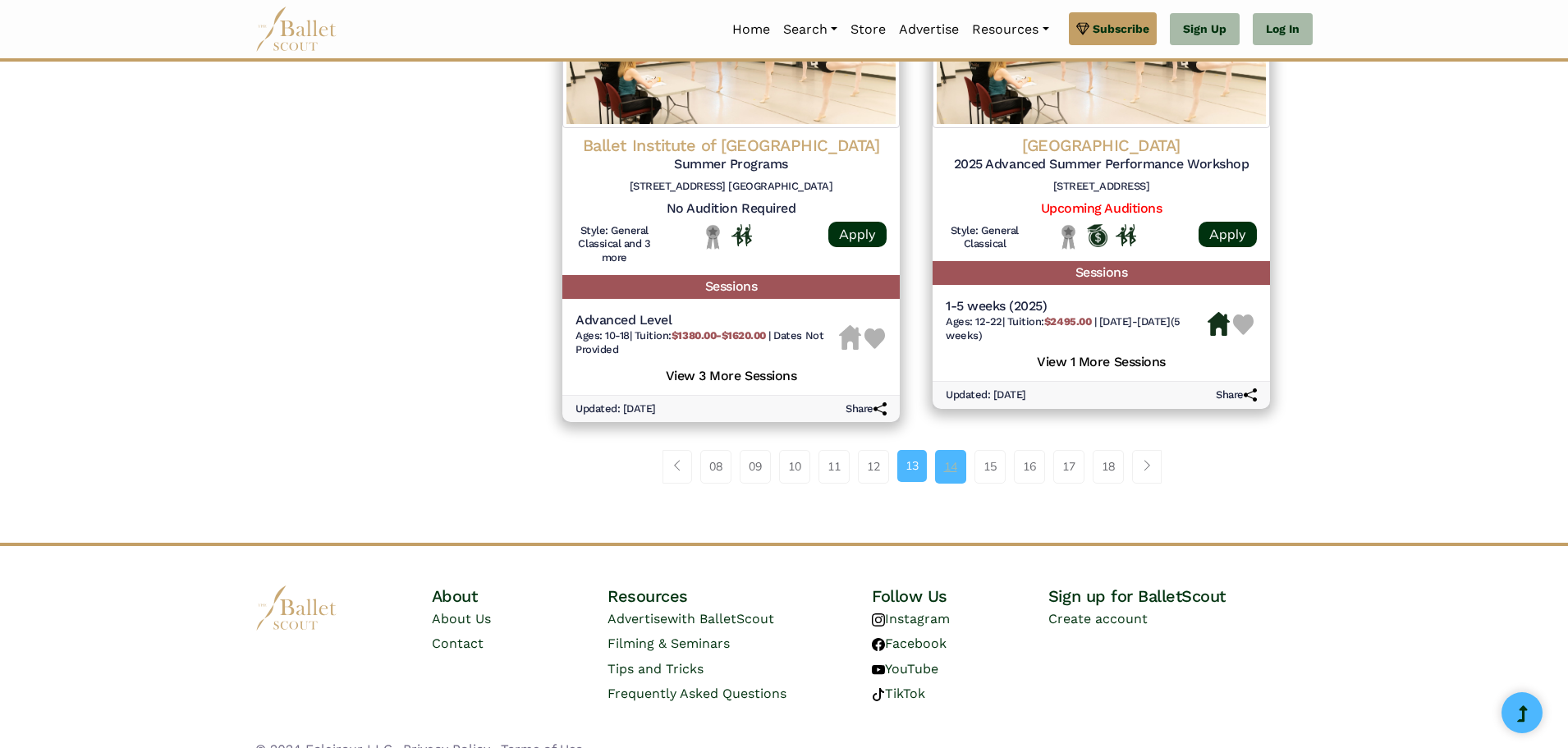
click at [943, 483] on link "14" at bounding box center [951, 467] width 31 height 33
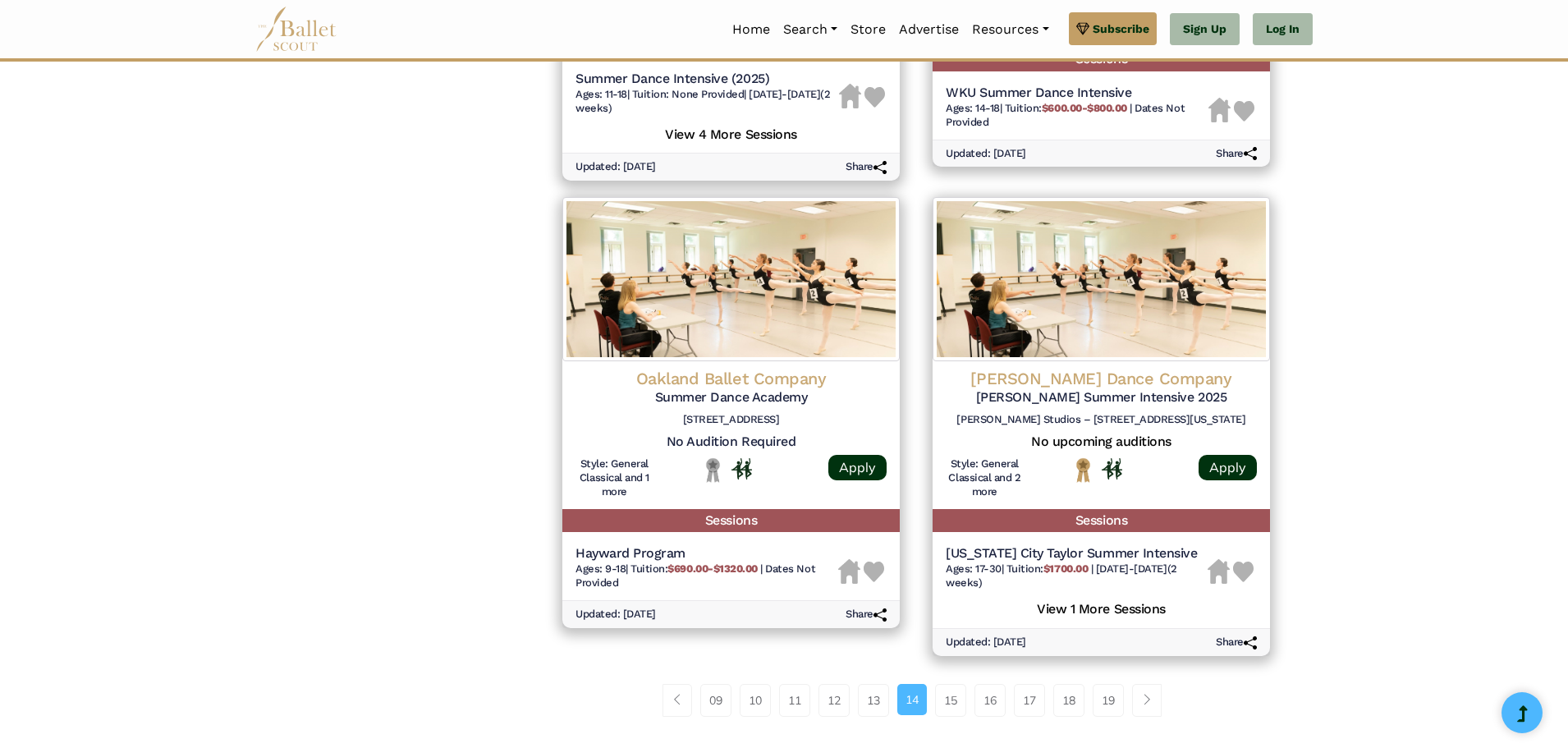
scroll to position [2330, 0]
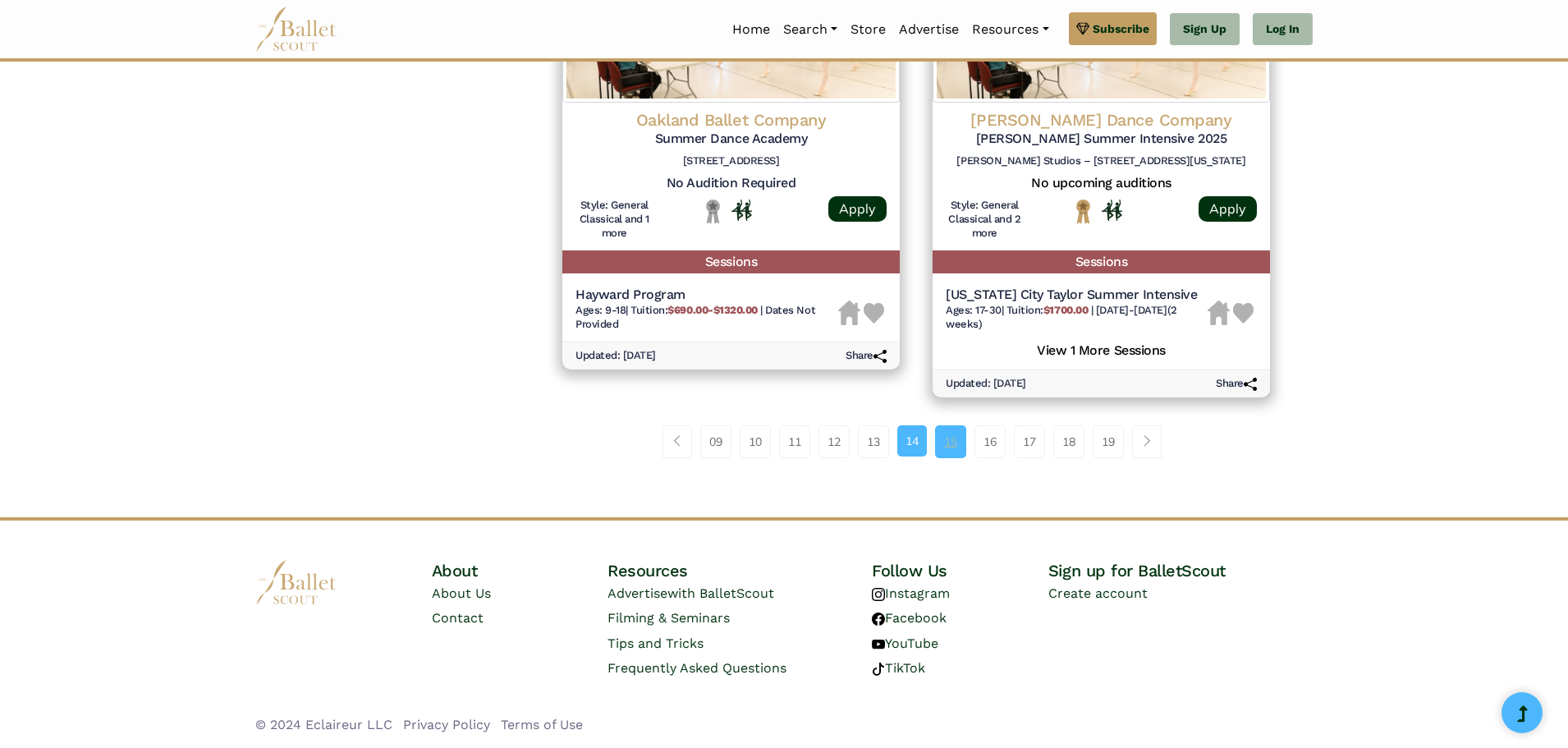
click at [956, 442] on link "15" at bounding box center [951, 442] width 31 height 33
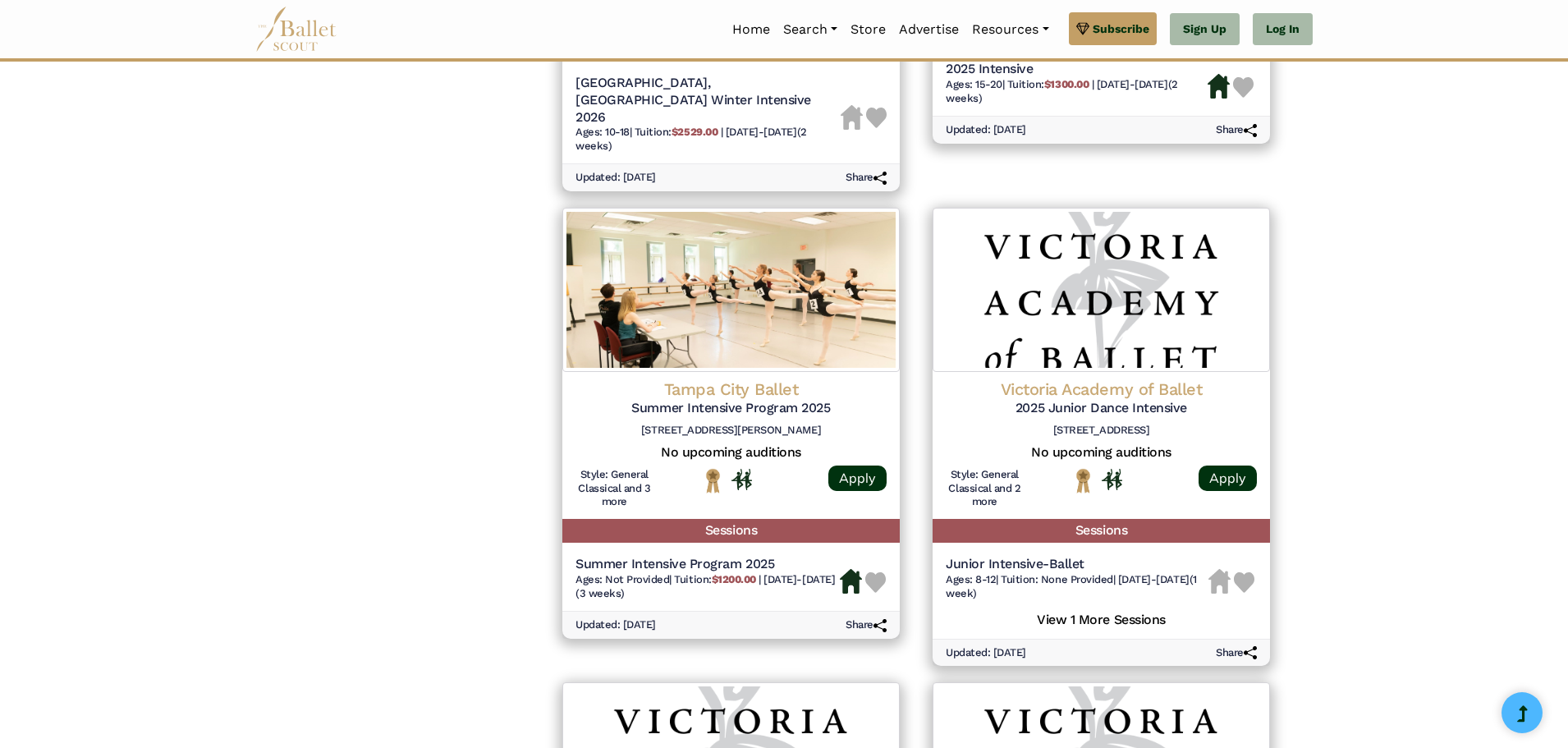
scroll to position [1807, 0]
